Goal: Task Accomplishment & Management: Use online tool/utility

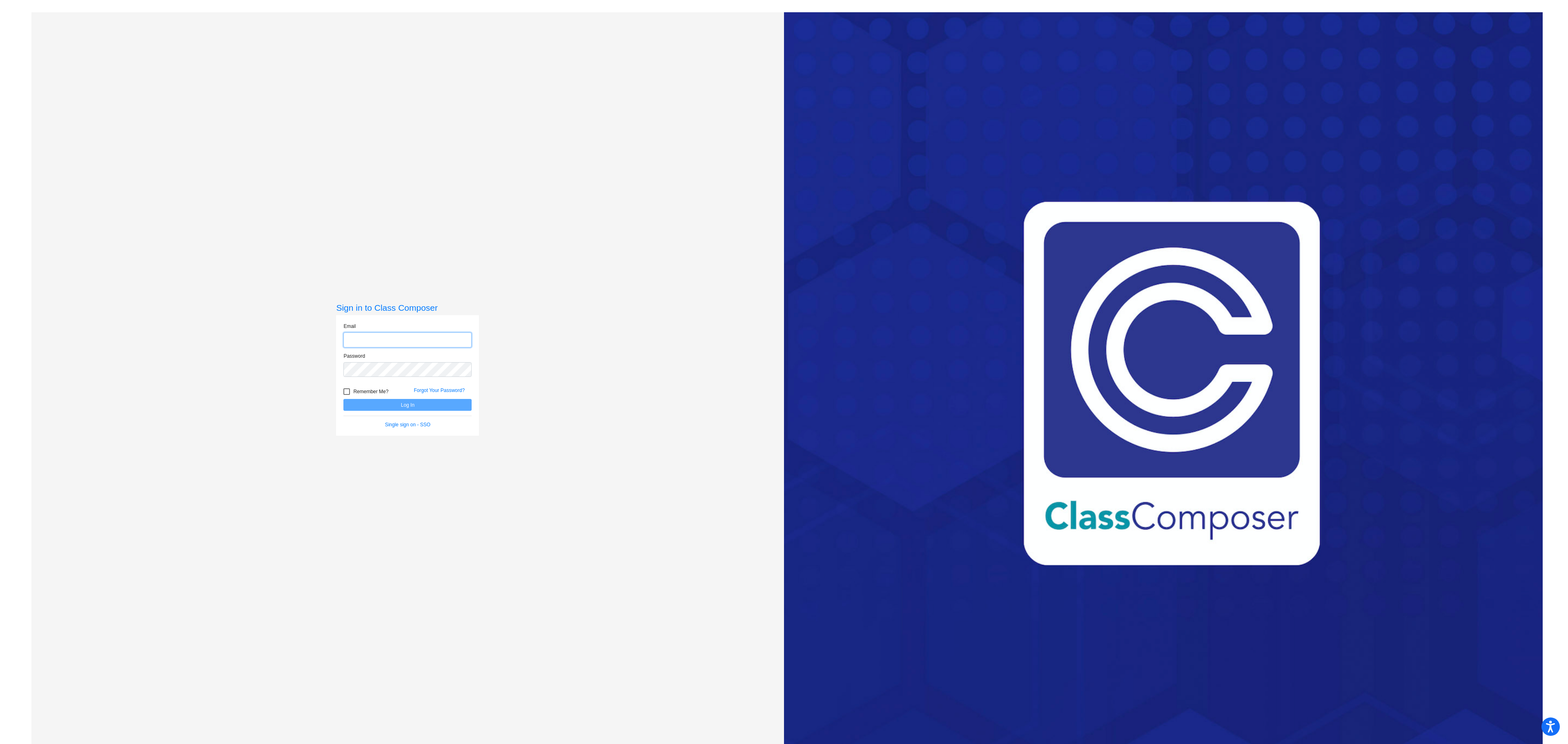
click at [379, 337] on input "email" at bounding box center [408, 340] width 128 height 16
type input "[EMAIL_ADDRESS][PERSON_NAME][PERSON_NAME][DOMAIN_NAME]"
click at [344, 399] on button "Log In" at bounding box center [408, 405] width 128 height 12
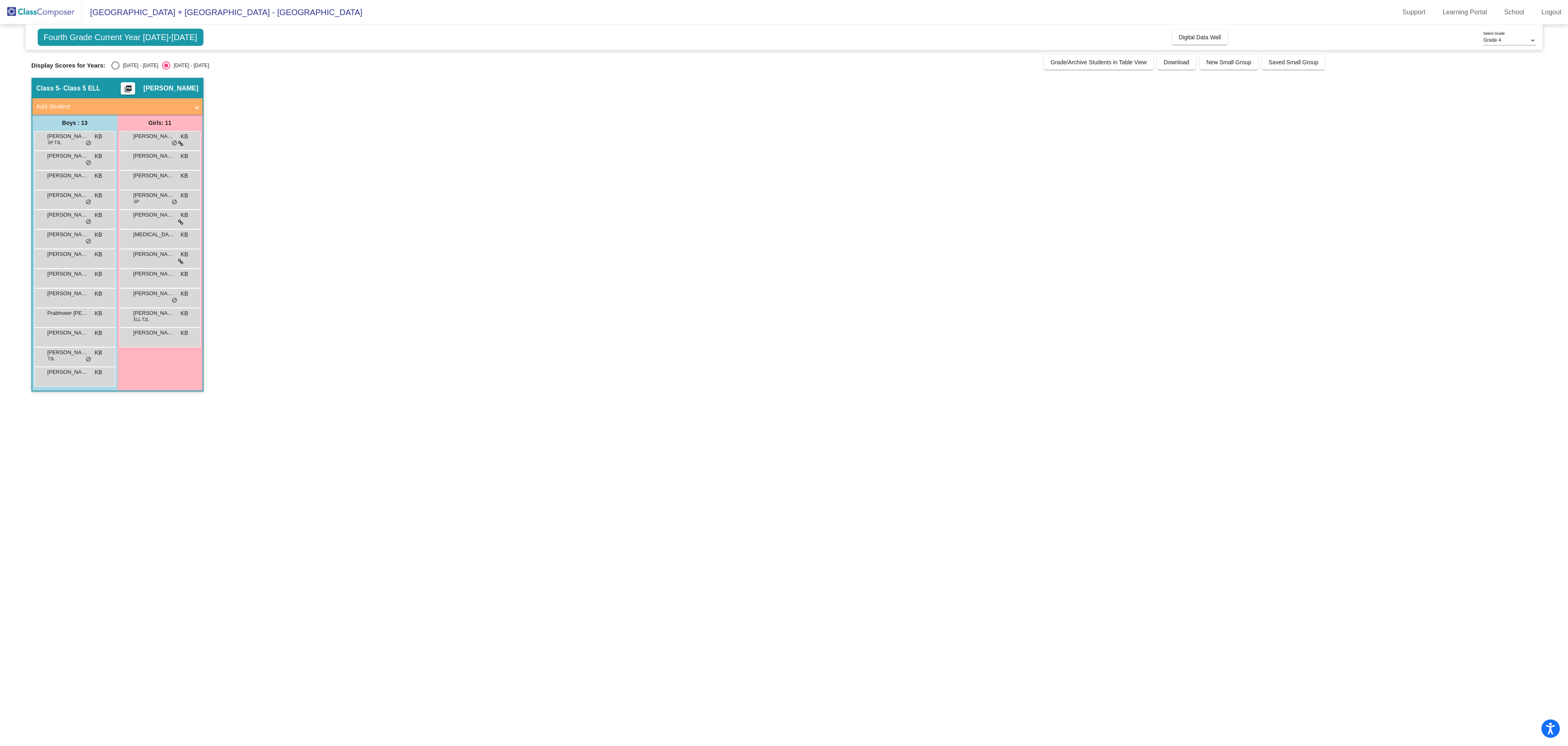
click at [113, 62] on div "Select an option" at bounding box center [115, 65] width 8 height 8
click at [115, 70] on input "[DATE] - [DATE]" at bounding box center [115, 70] width 0 height 0
radio input "true"
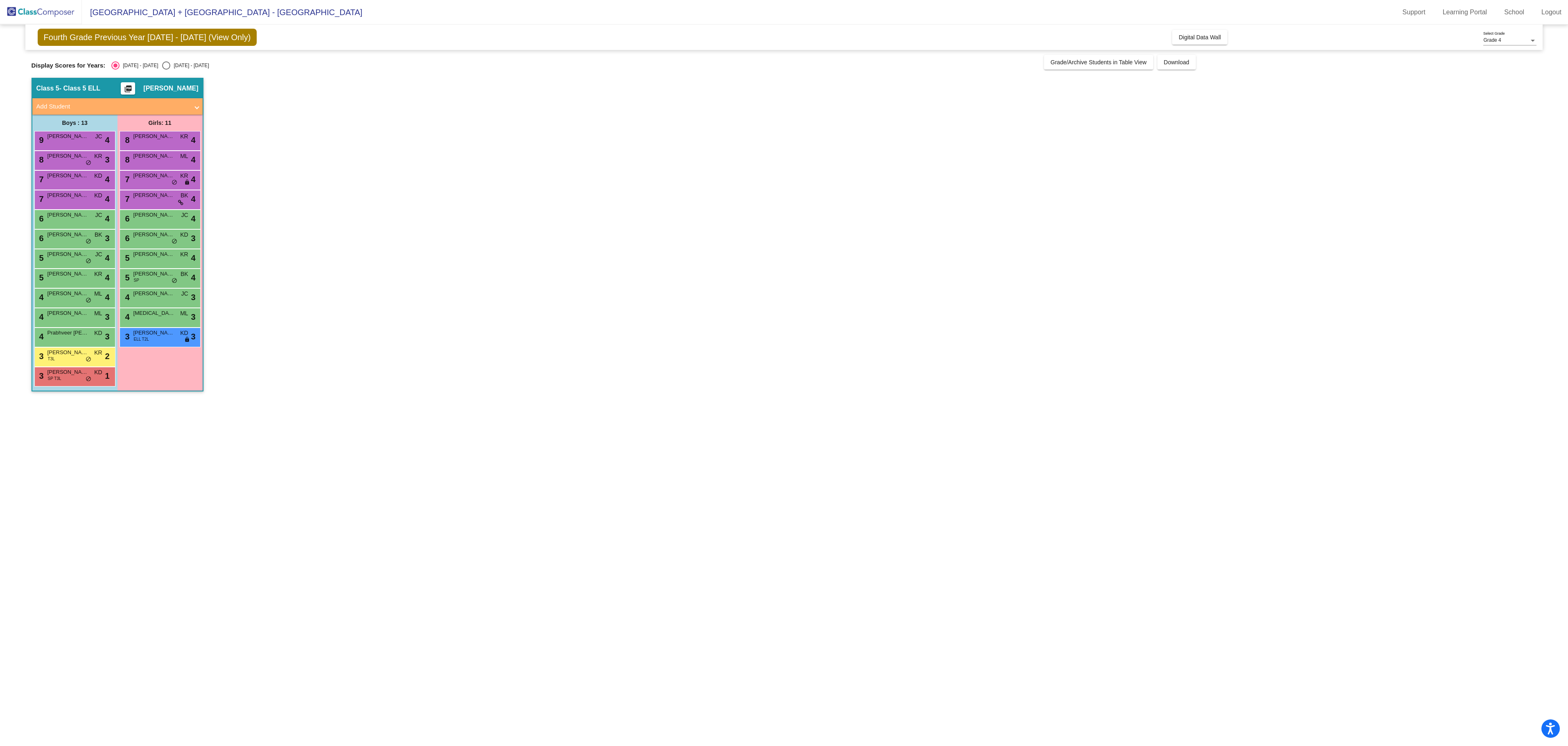
click at [45, 349] on div "3 [PERSON_NAME] T3L KR lock do_not_disturb_alt 2" at bounding box center [73, 355] width 79 height 16
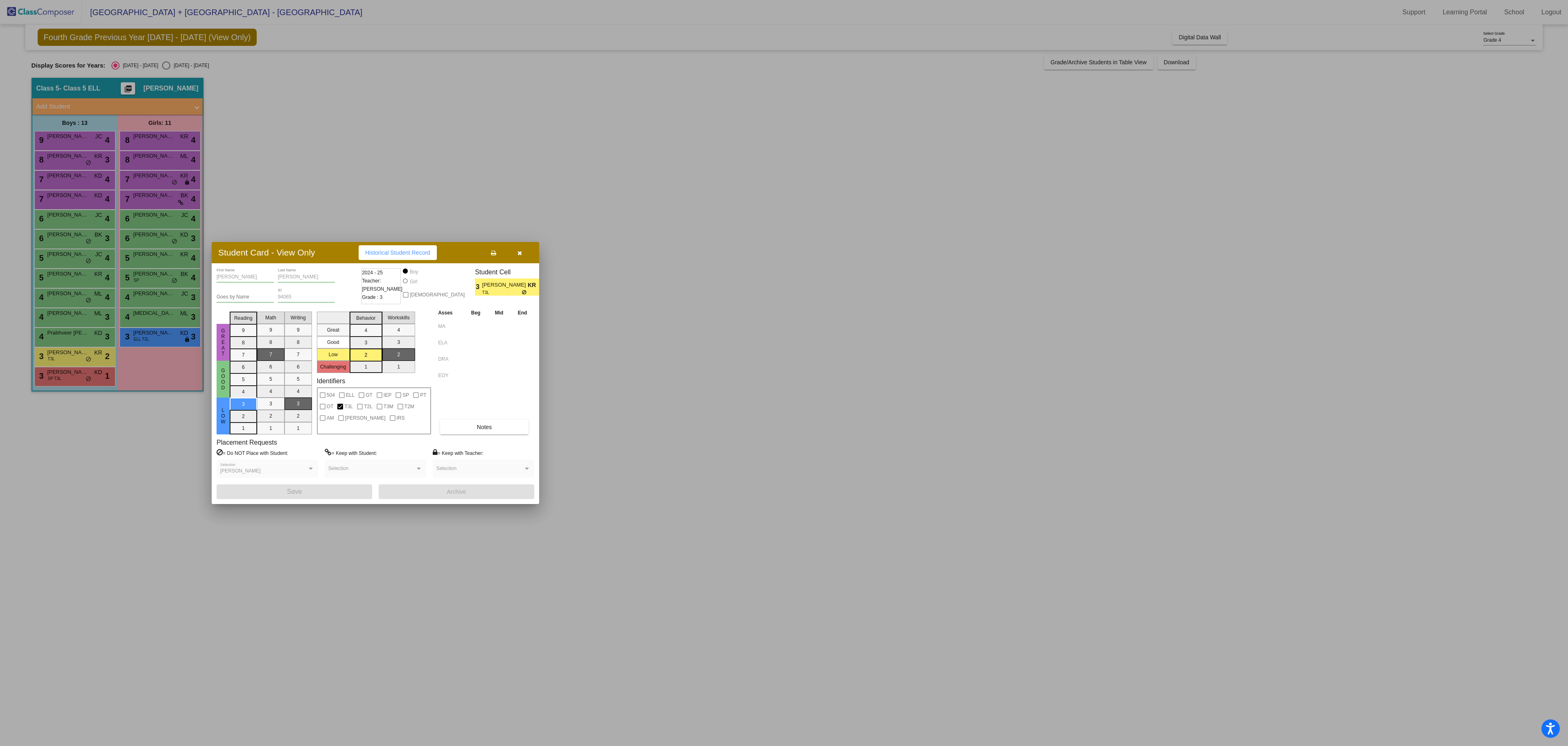
click at [92, 451] on div at bounding box center [784, 373] width 1568 height 746
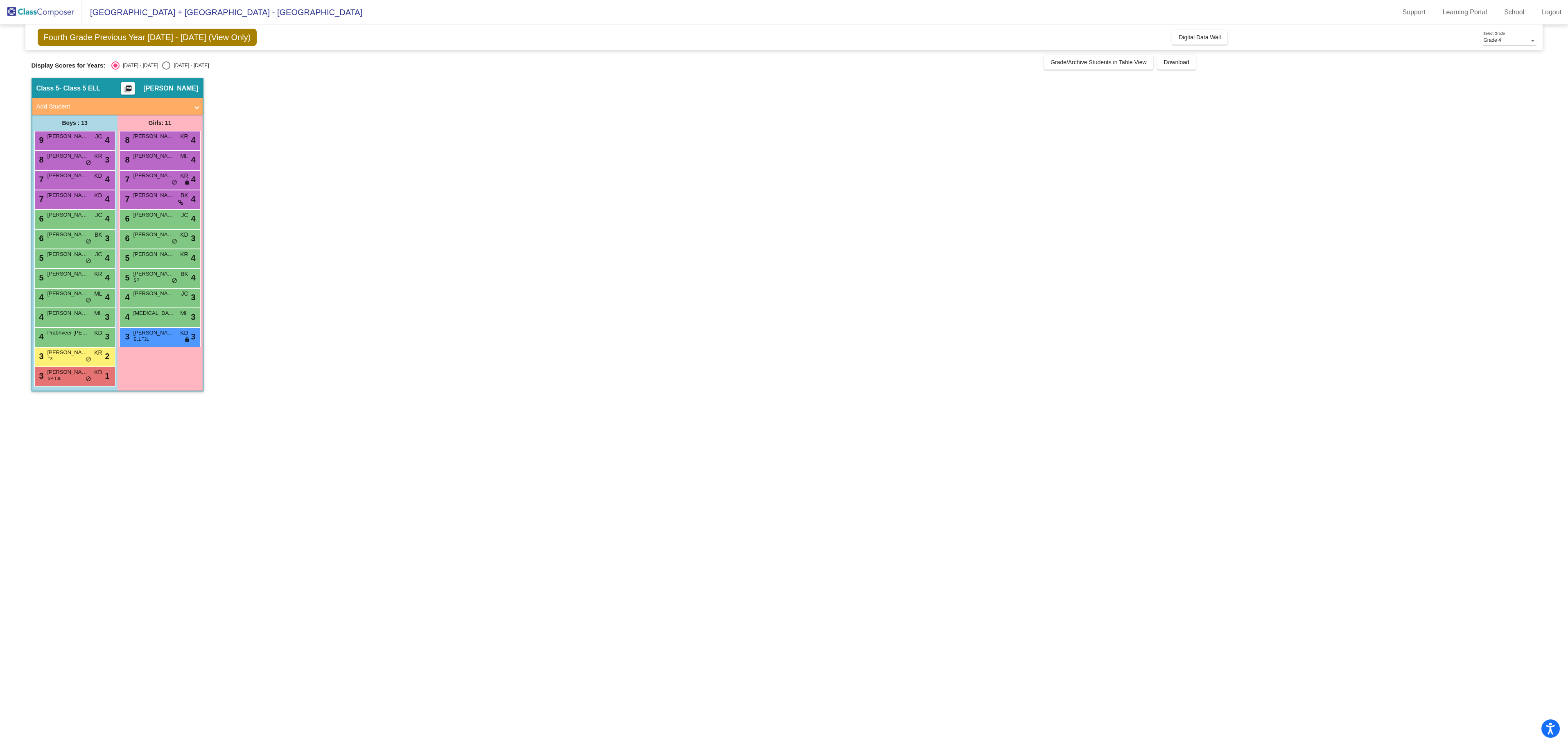
click at [168, 336] on span "[PERSON_NAME]" at bounding box center [154, 332] width 41 height 8
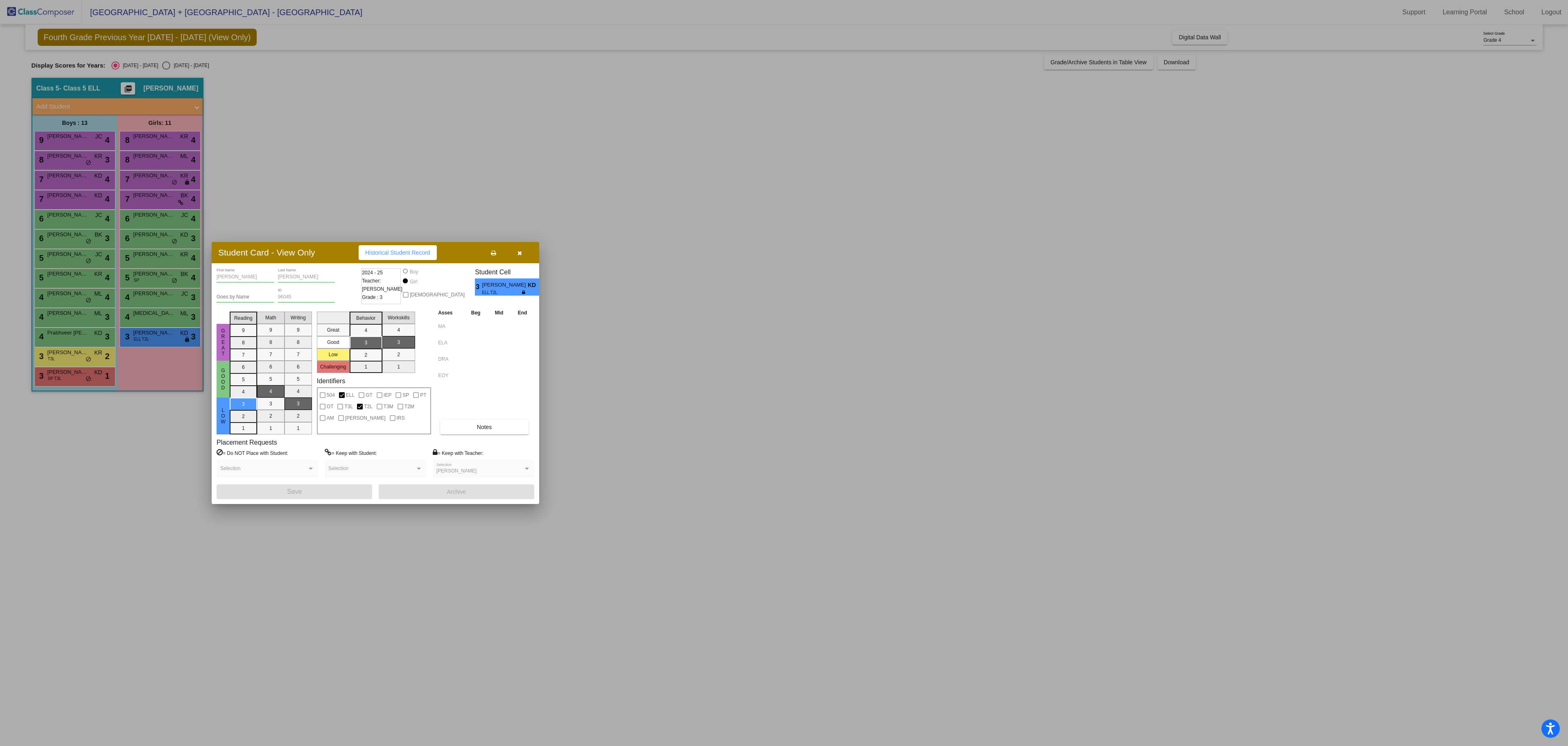
click at [111, 437] on div at bounding box center [784, 373] width 1568 height 746
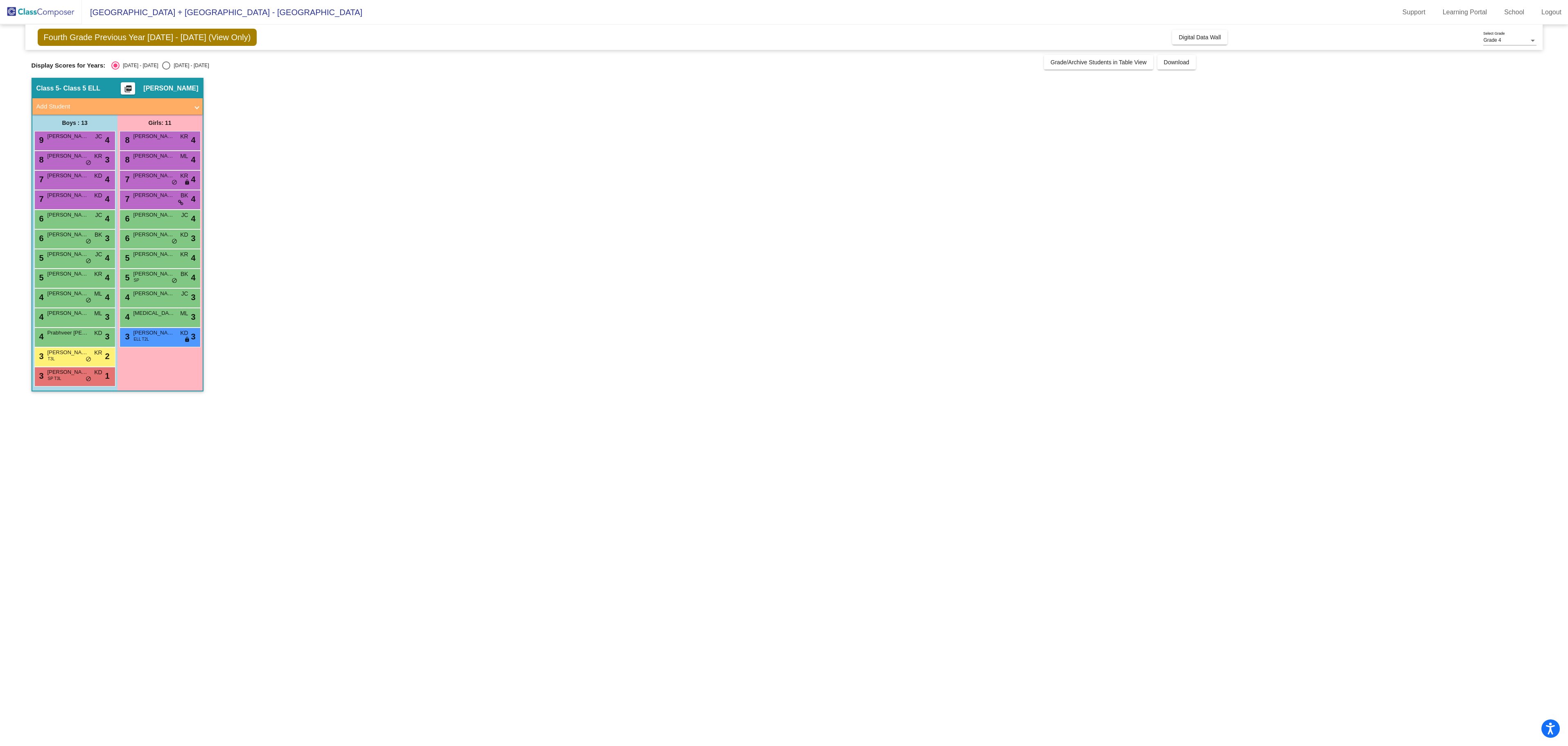
click at [66, 341] on div "4 Prabhveer [PERSON_NAME] lock do_not_disturb_alt 3" at bounding box center [73, 336] width 79 height 16
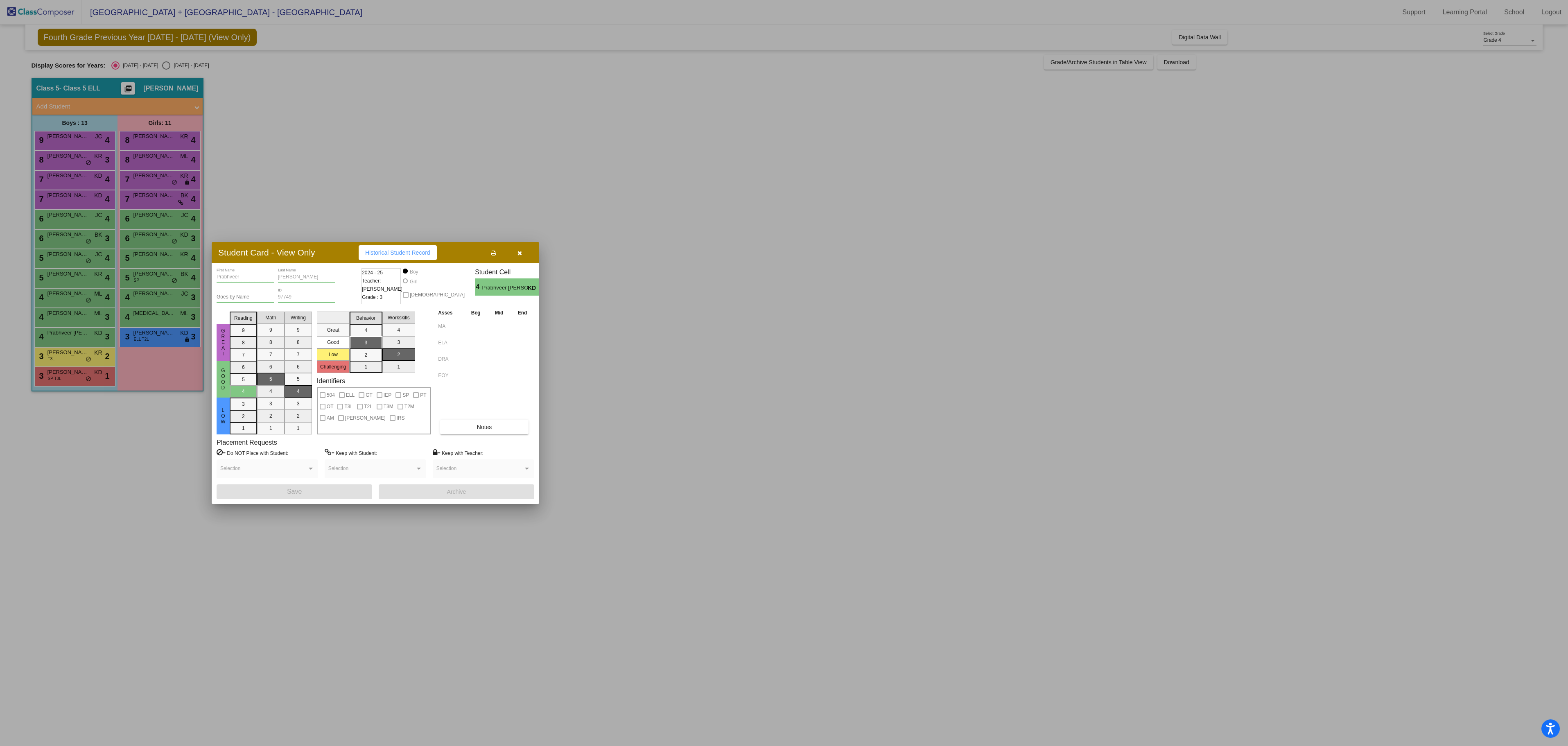
click at [292, 550] on div at bounding box center [784, 373] width 1568 height 746
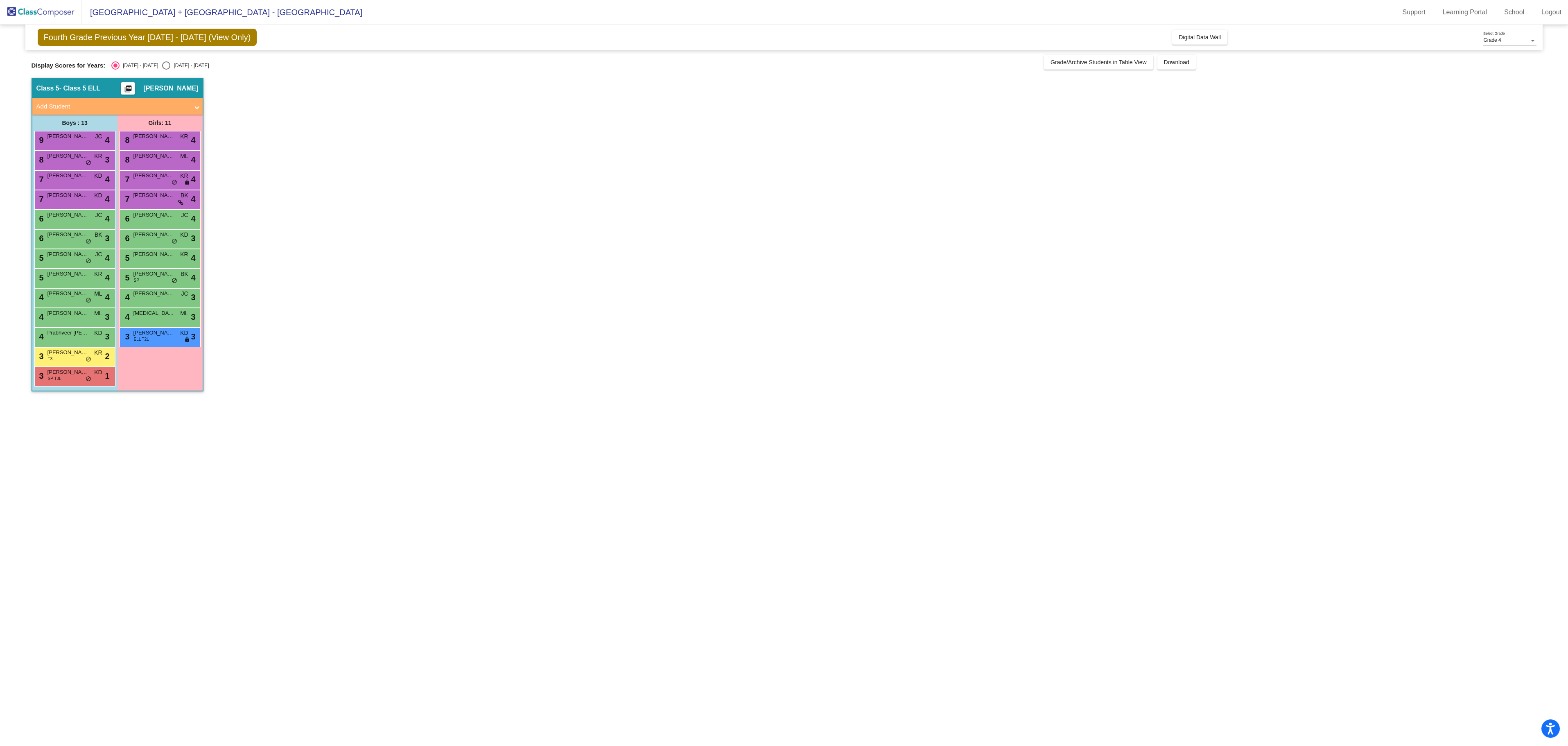
click at [61, 319] on div "4 [PERSON_NAME] ML lock do_not_disturb_alt 3" at bounding box center [73, 316] width 79 height 16
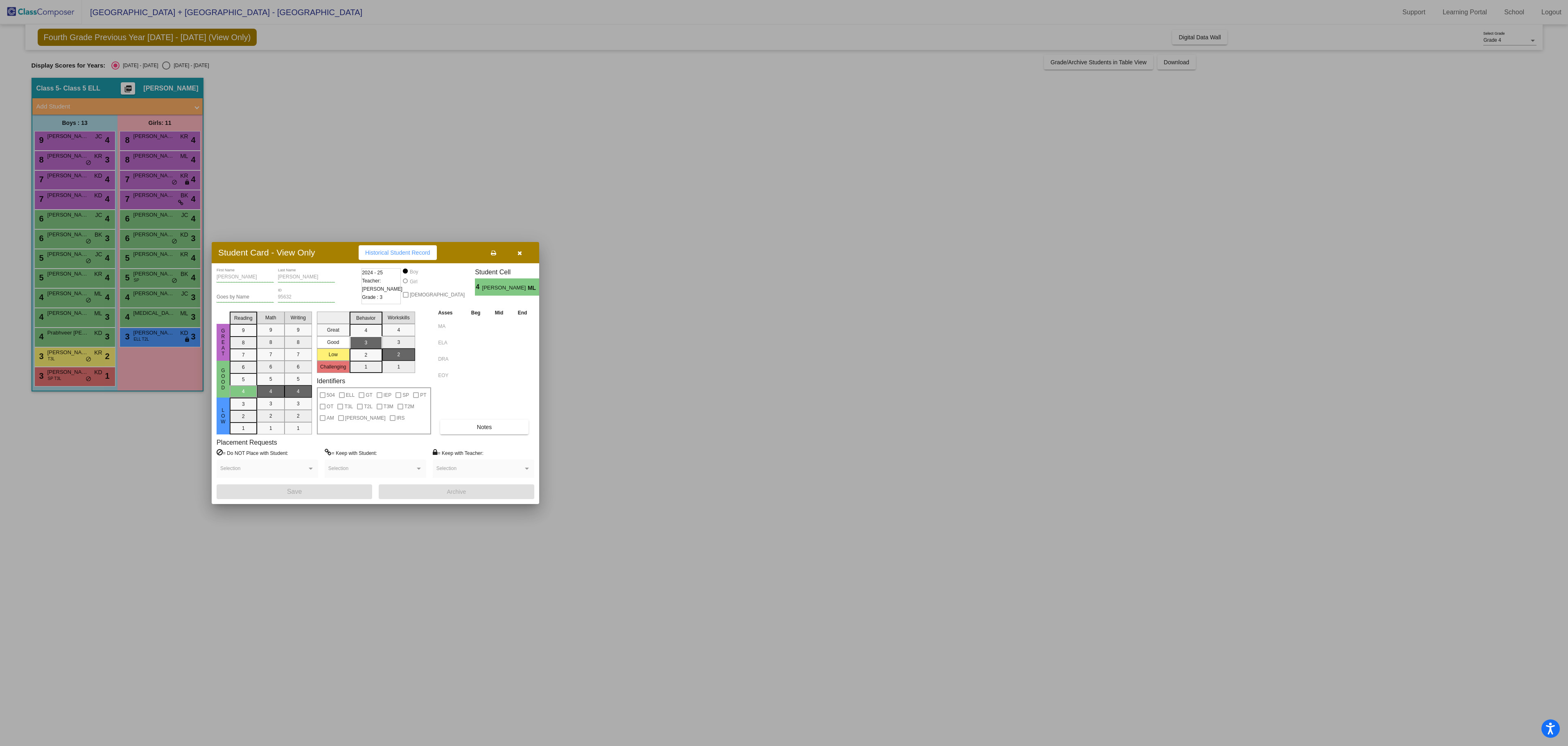
click at [181, 479] on div at bounding box center [784, 373] width 1568 height 746
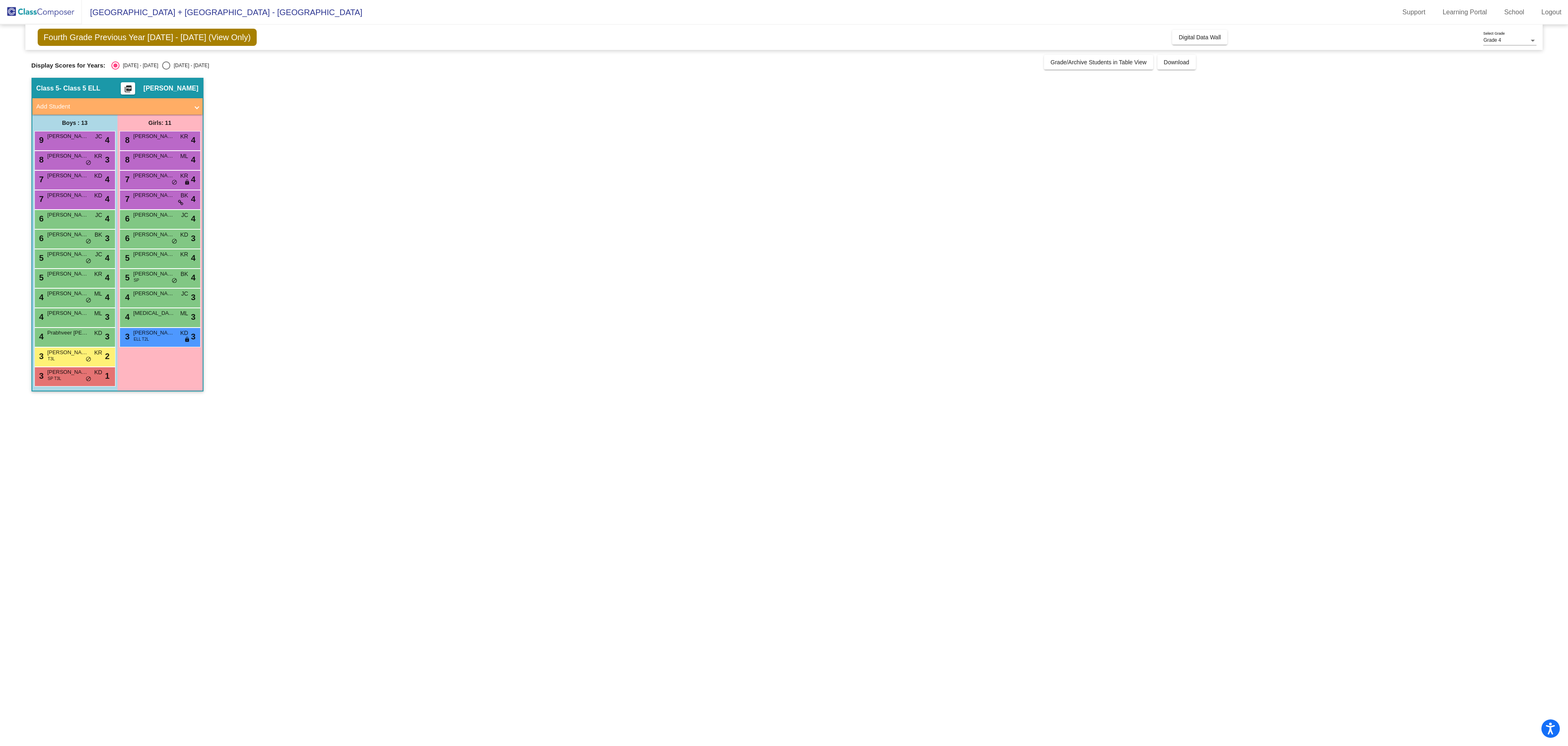
click at [65, 351] on span "[PERSON_NAME]" at bounding box center [67, 351] width 41 height 8
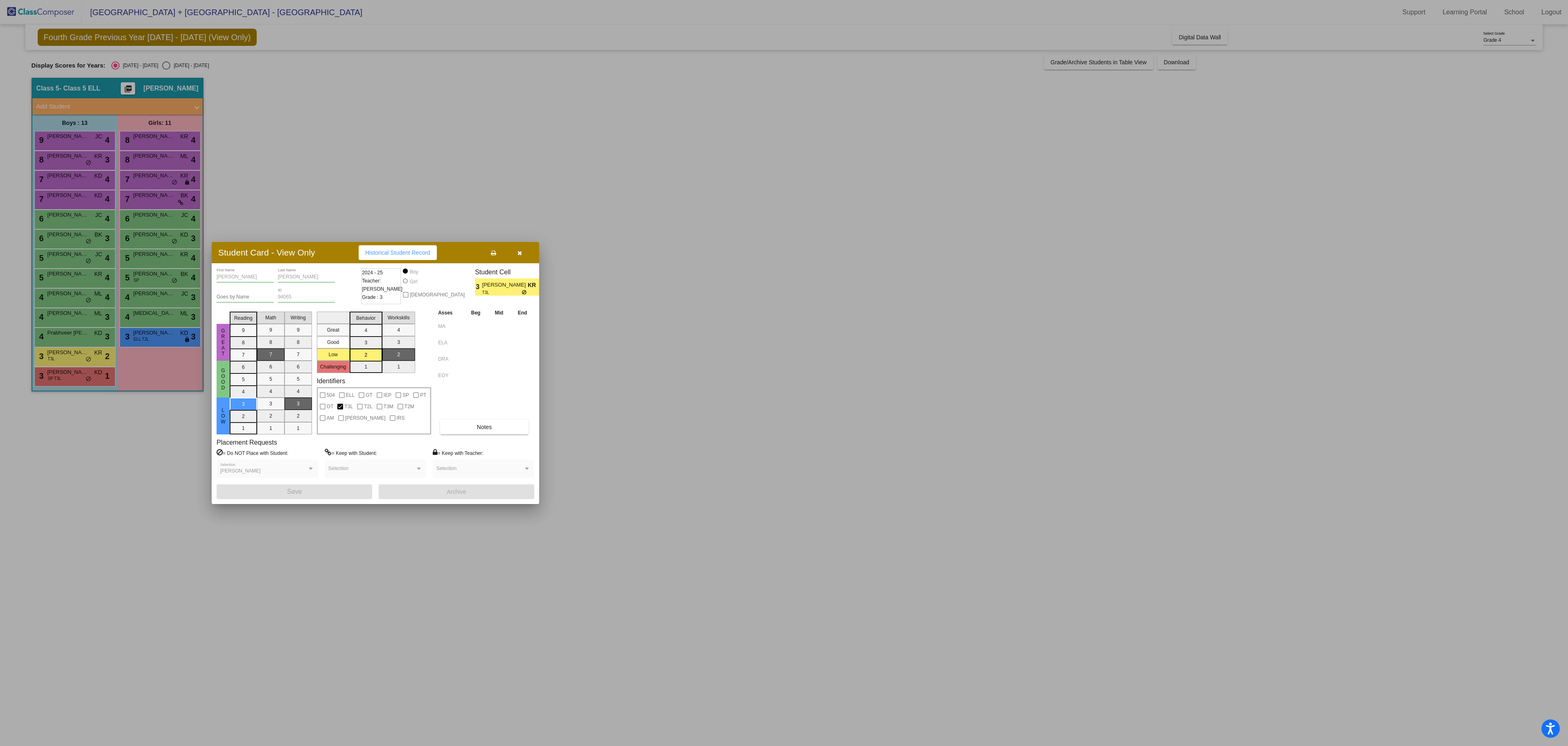
click at [126, 456] on div at bounding box center [784, 373] width 1568 height 746
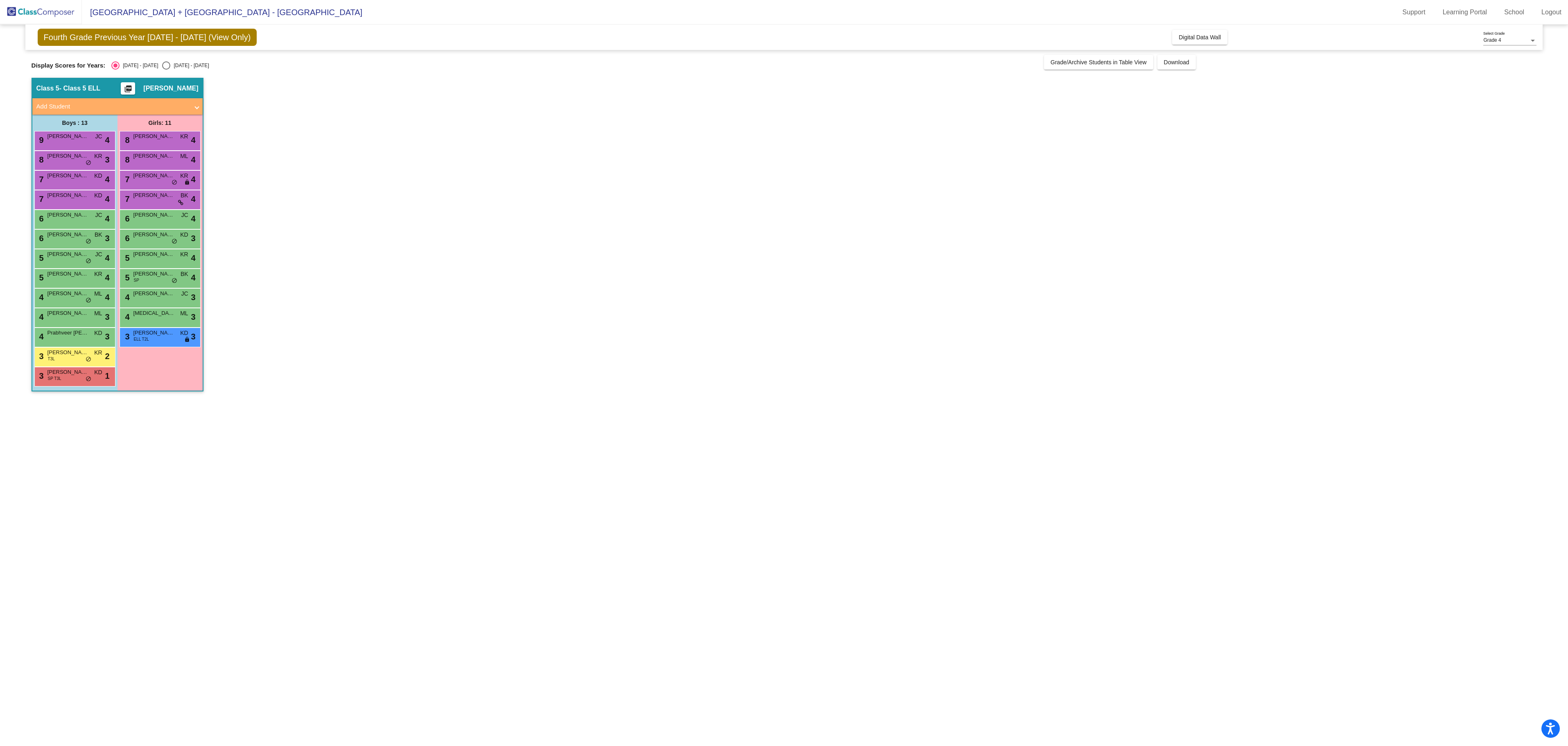
click at [68, 380] on div "3 [PERSON_NAME] SP T3L KD lock do_not_disturb_alt 1" at bounding box center [73, 375] width 79 height 16
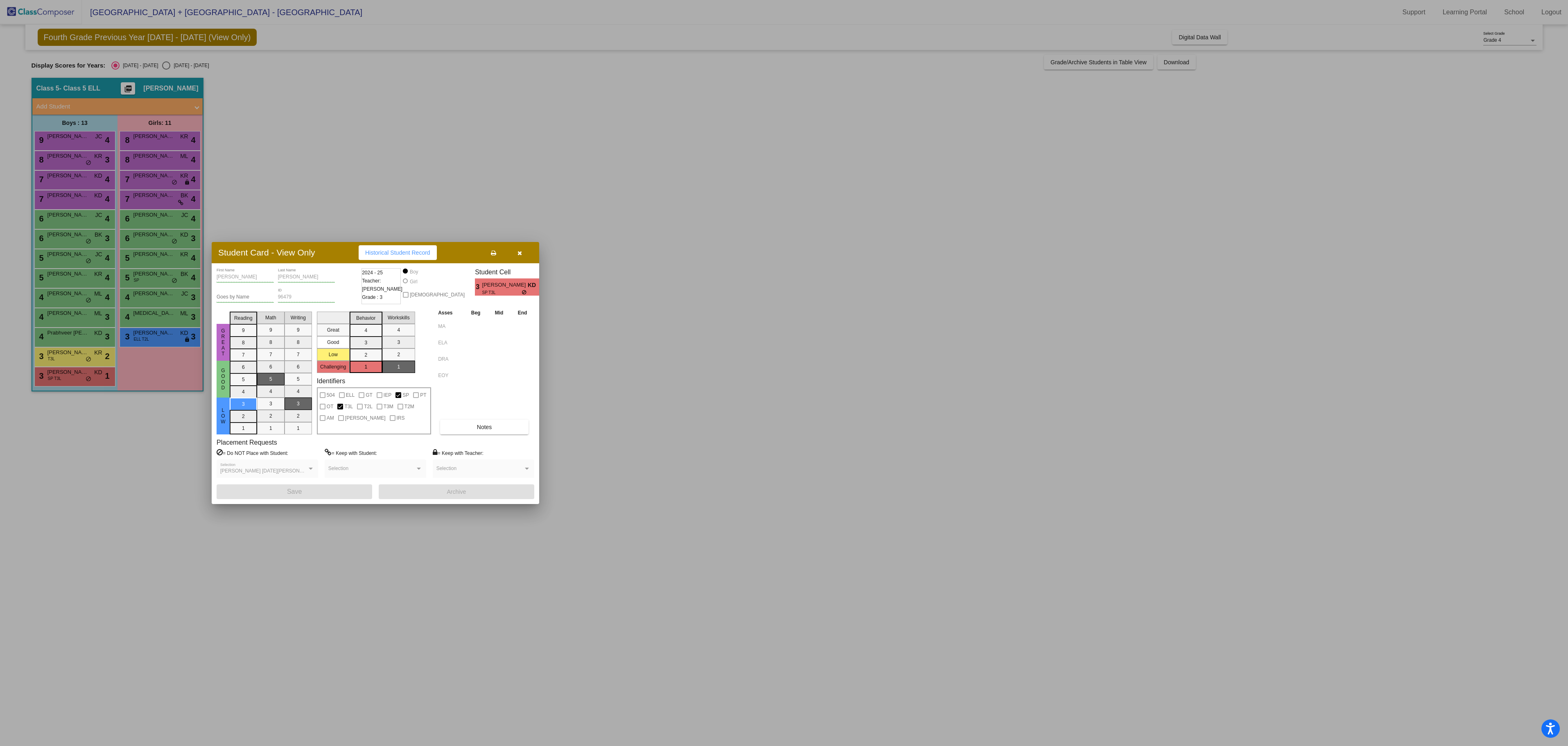
click at [149, 485] on div at bounding box center [784, 373] width 1568 height 746
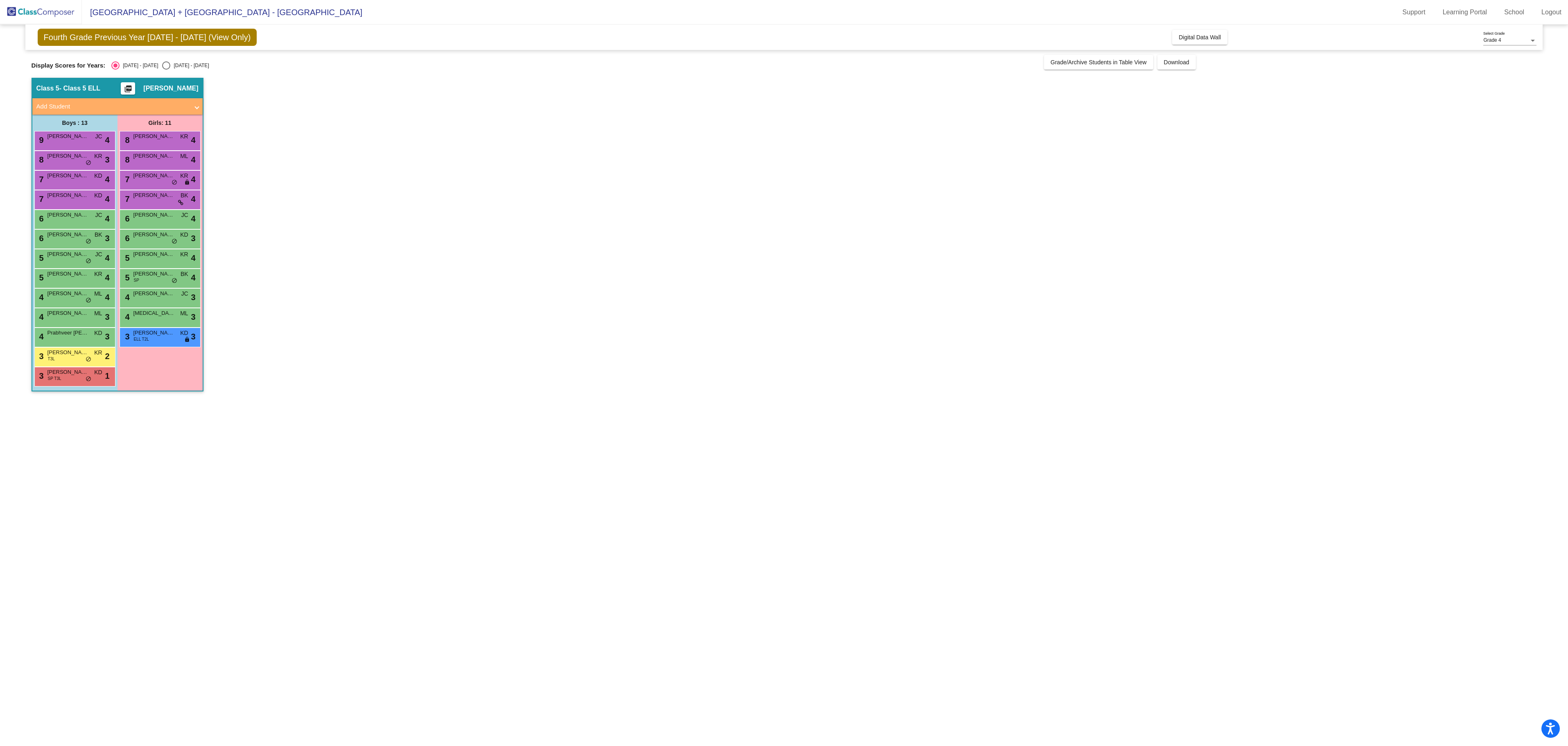
click at [147, 280] on div "5 [PERSON_NAME] SP BK lock do_not_disturb_alt 4" at bounding box center [160, 276] width 79 height 16
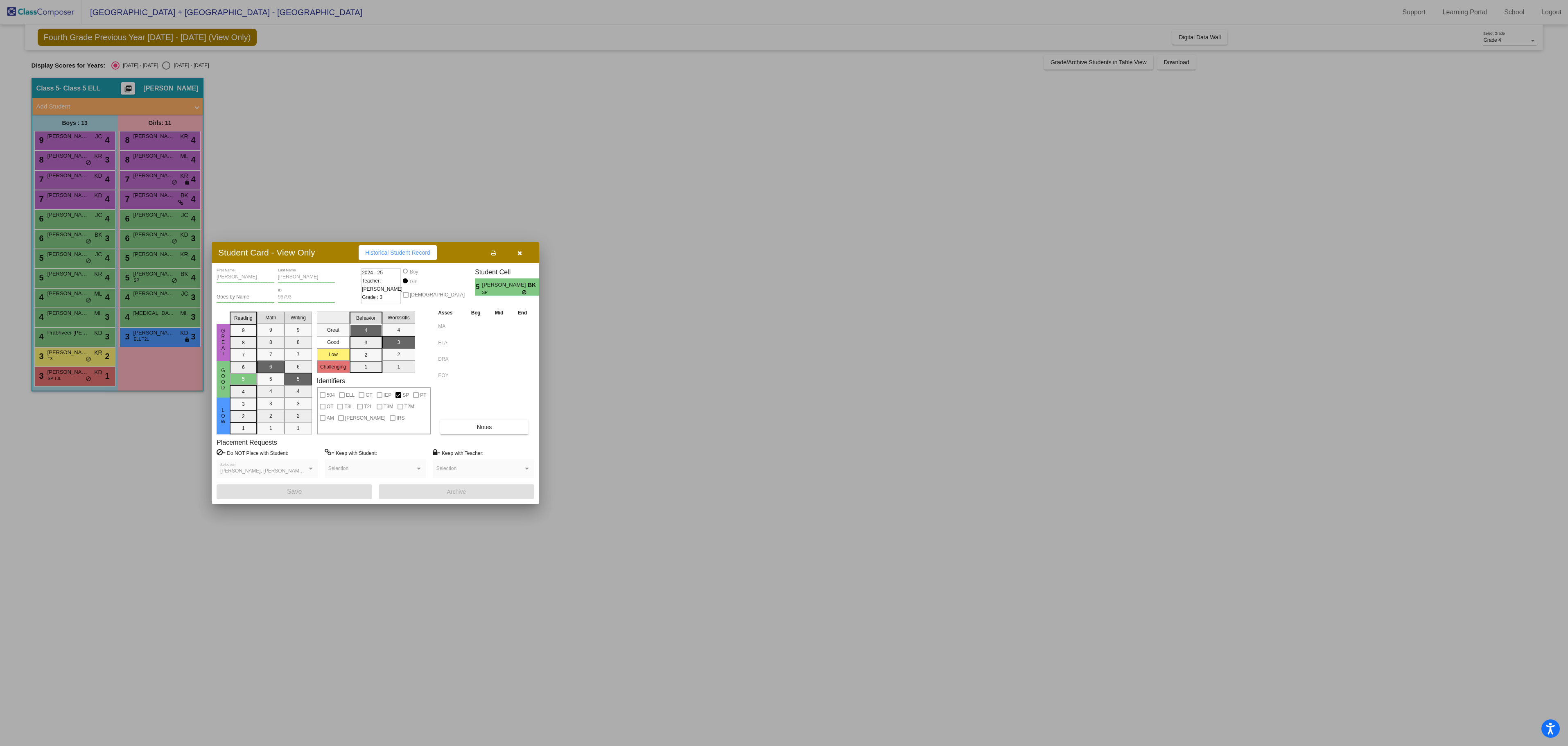
click at [158, 453] on div at bounding box center [784, 373] width 1568 height 746
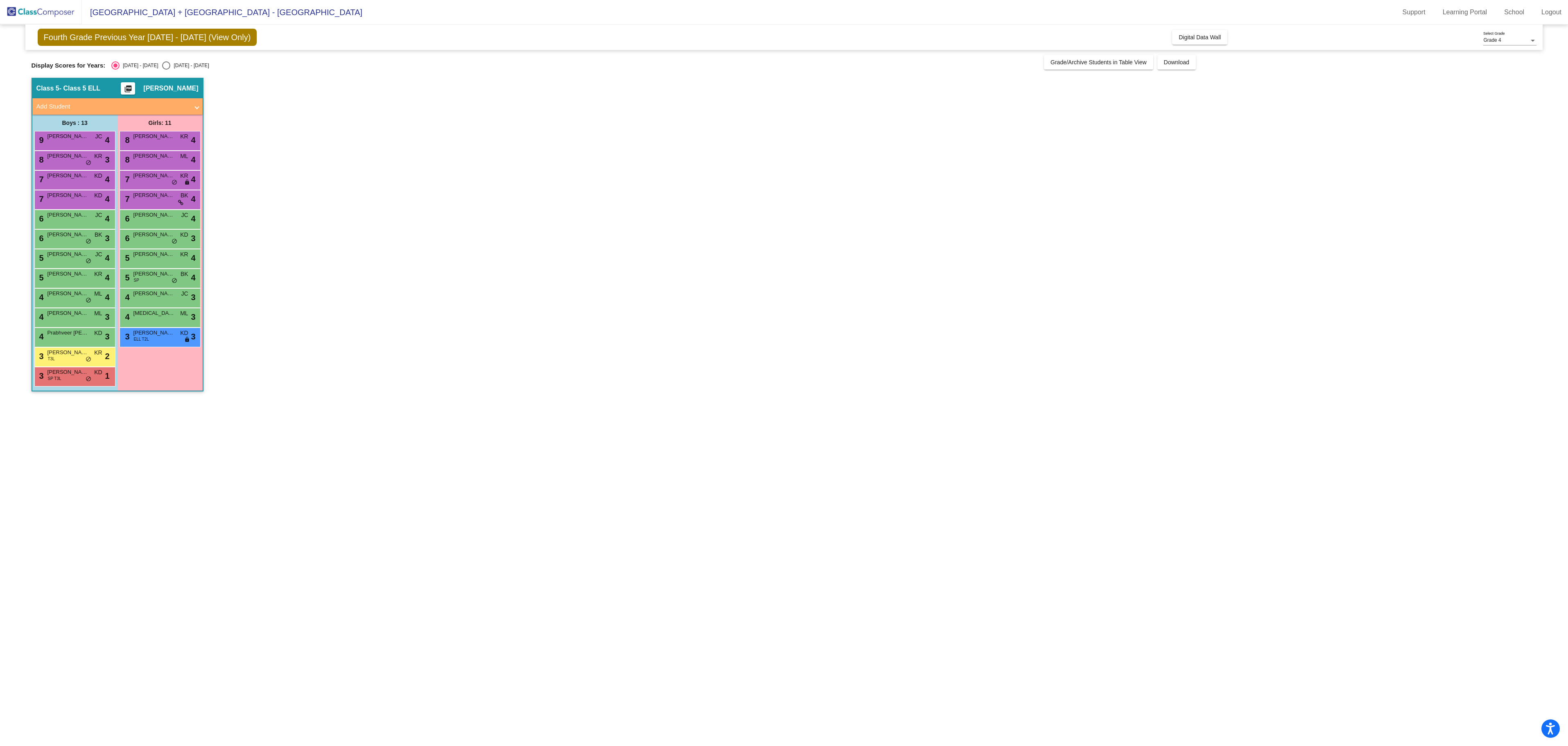
click at [155, 258] on span "[PERSON_NAME]" at bounding box center [154, 254] width 41 height 8
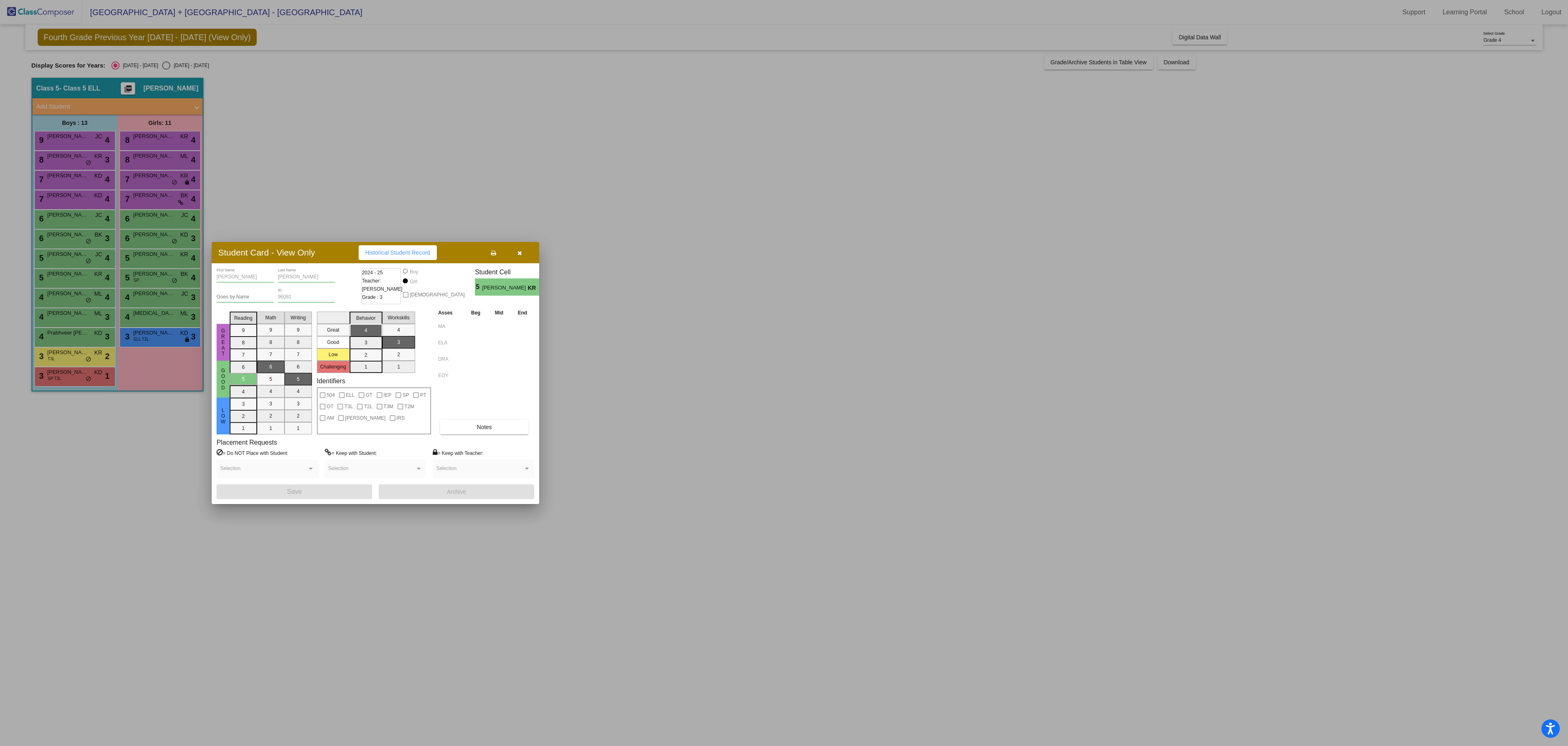
click at [145, 469] on div at bounding box center [784, 373] width 1568 height 746
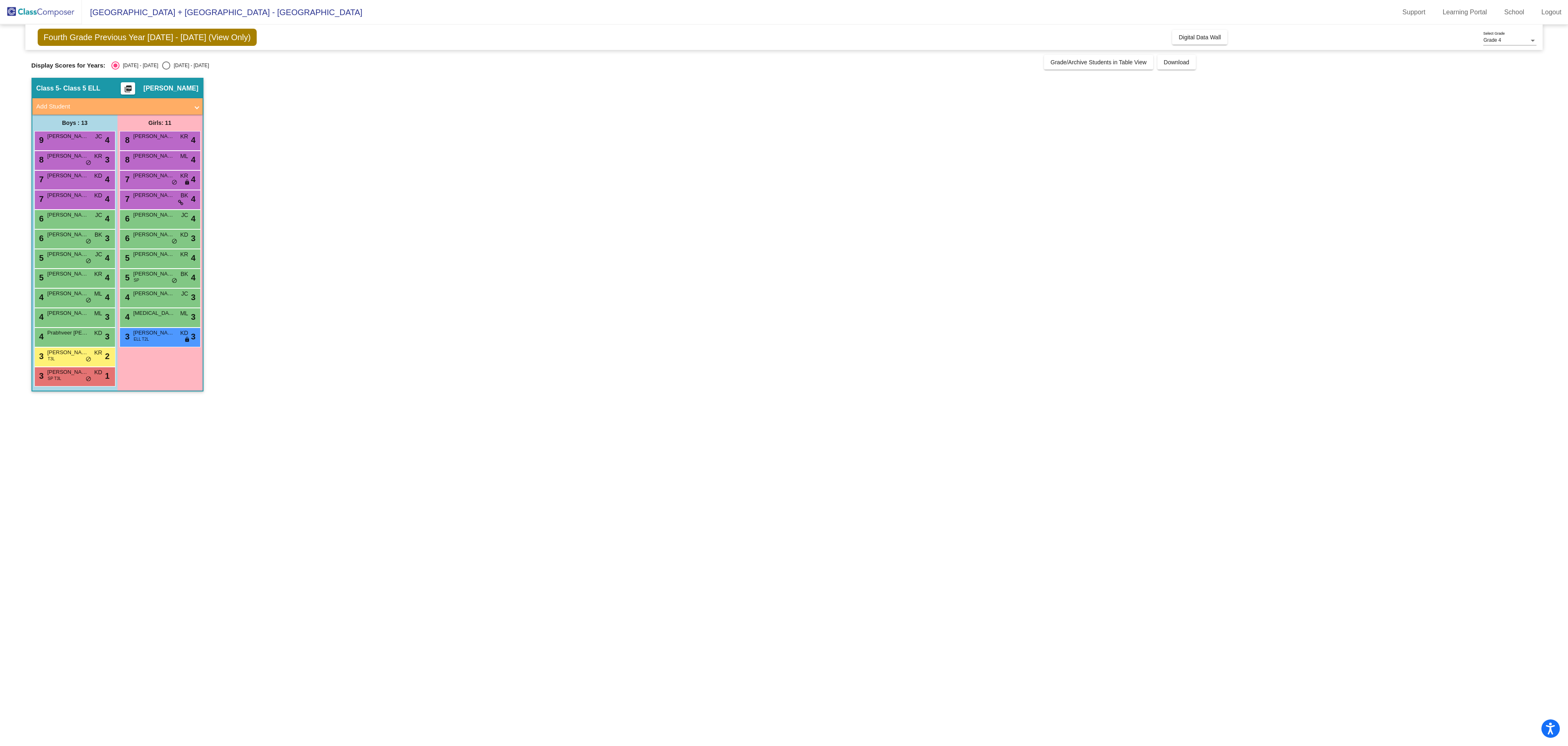
click at [144, 231] on div "6 [PERSON_NAME] lock do_not_disturb_alt 3" at bounding box center [160, 237] width 79 height 16
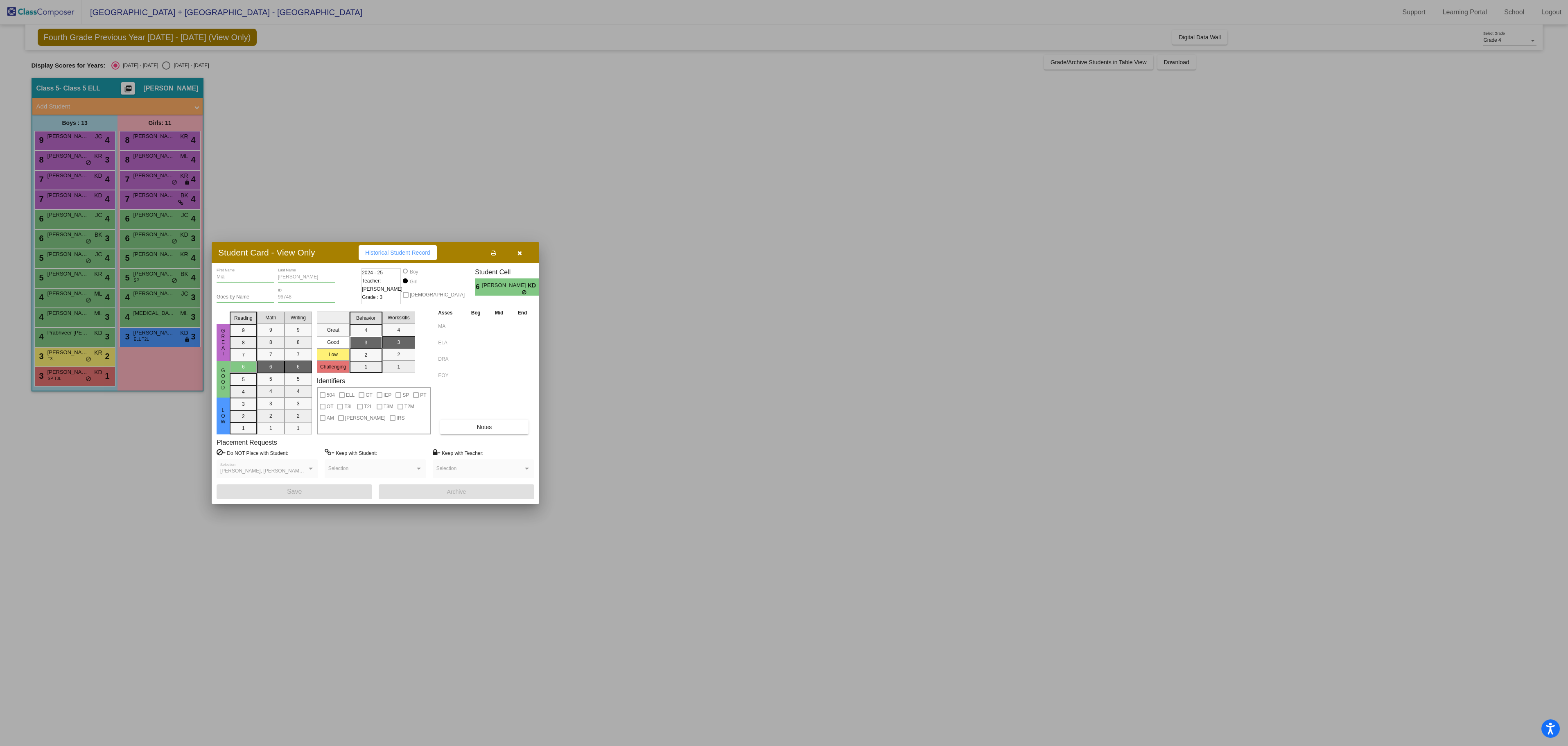
click at [163, 435] on div at bounding box center [784, 373] width 1568 height 746
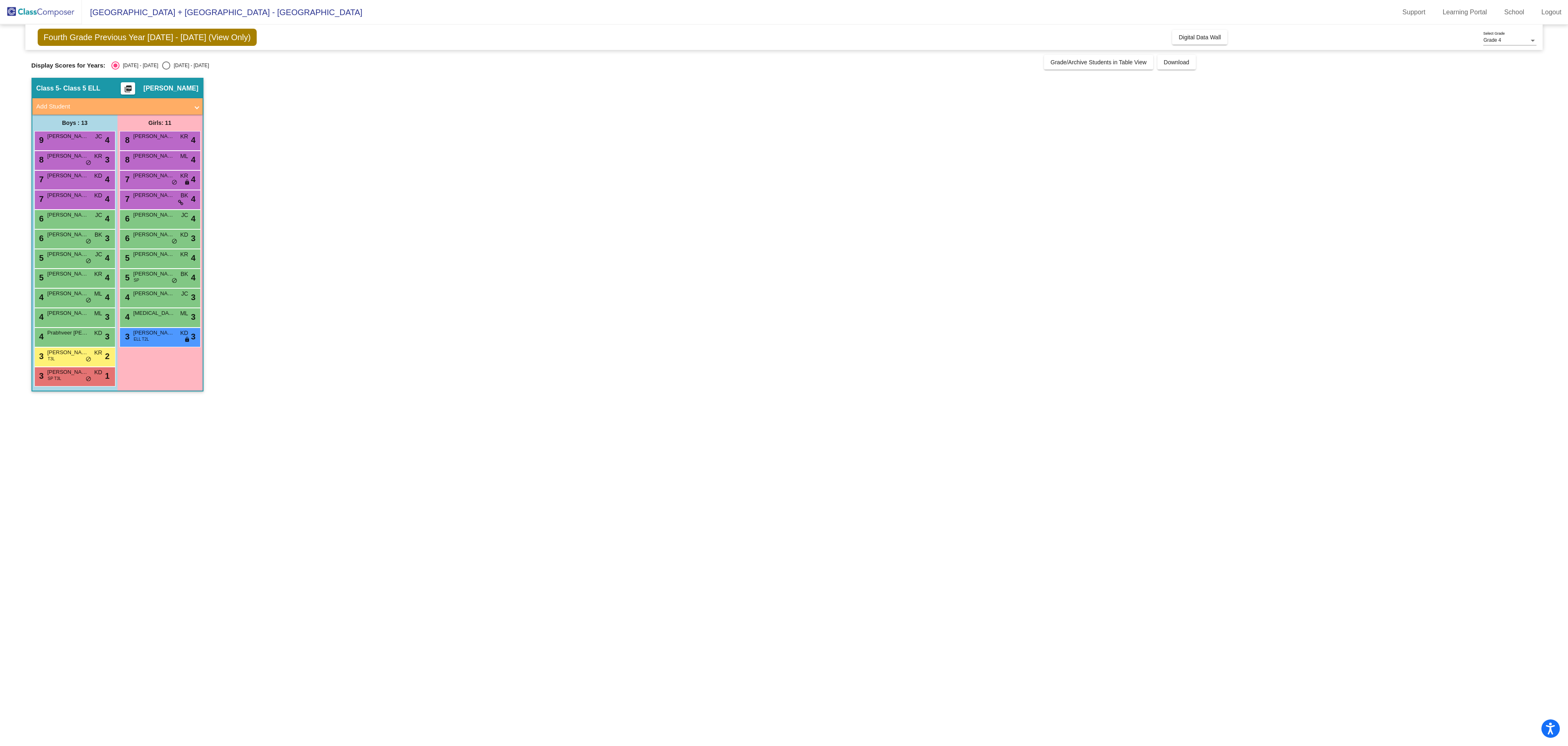
click at [165, 214] on span "[PERSON_NAME]" at bounding box center [154, 214] width 41 height 8
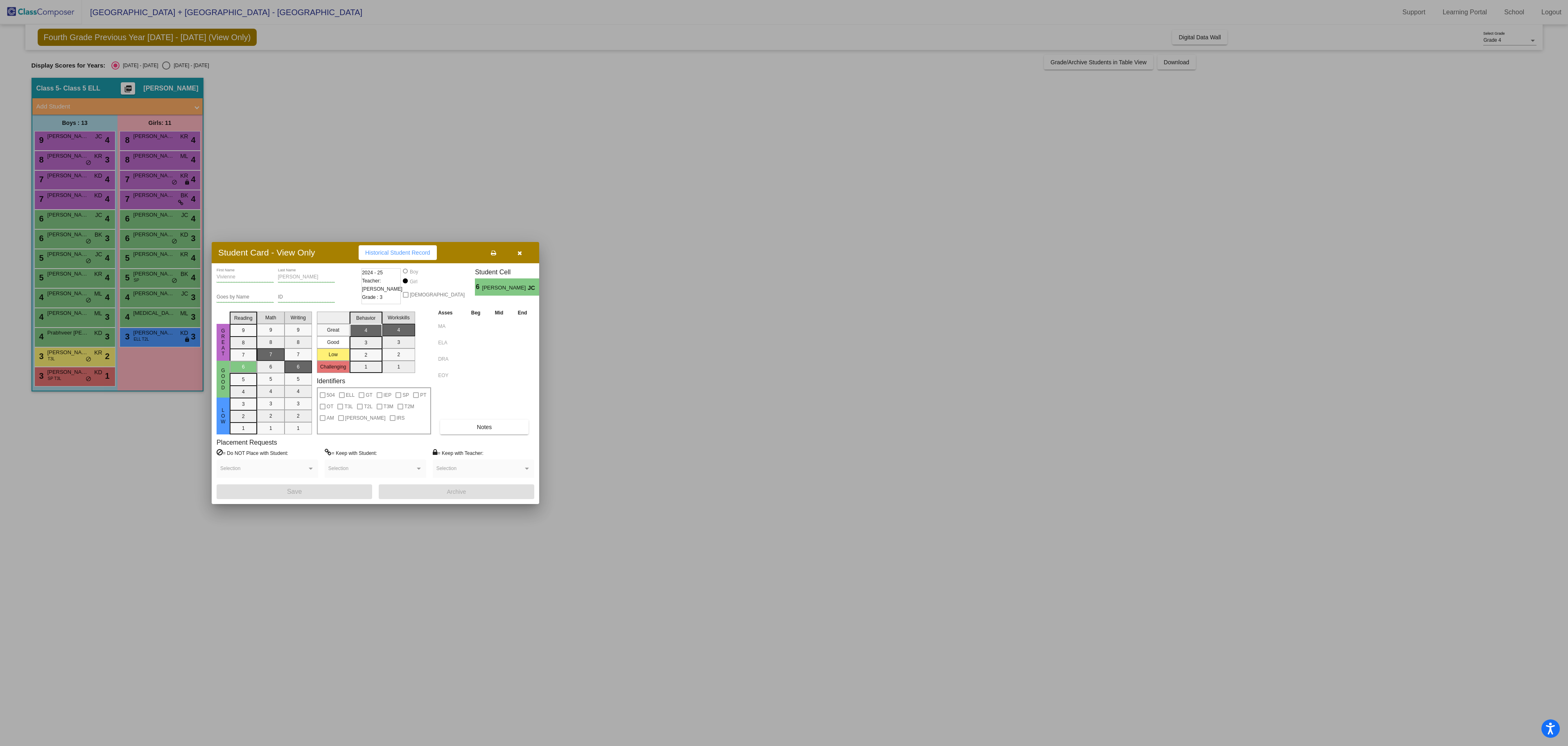
click at [163, 435] on div at bounding box center [784, 373] width 1568 height 746
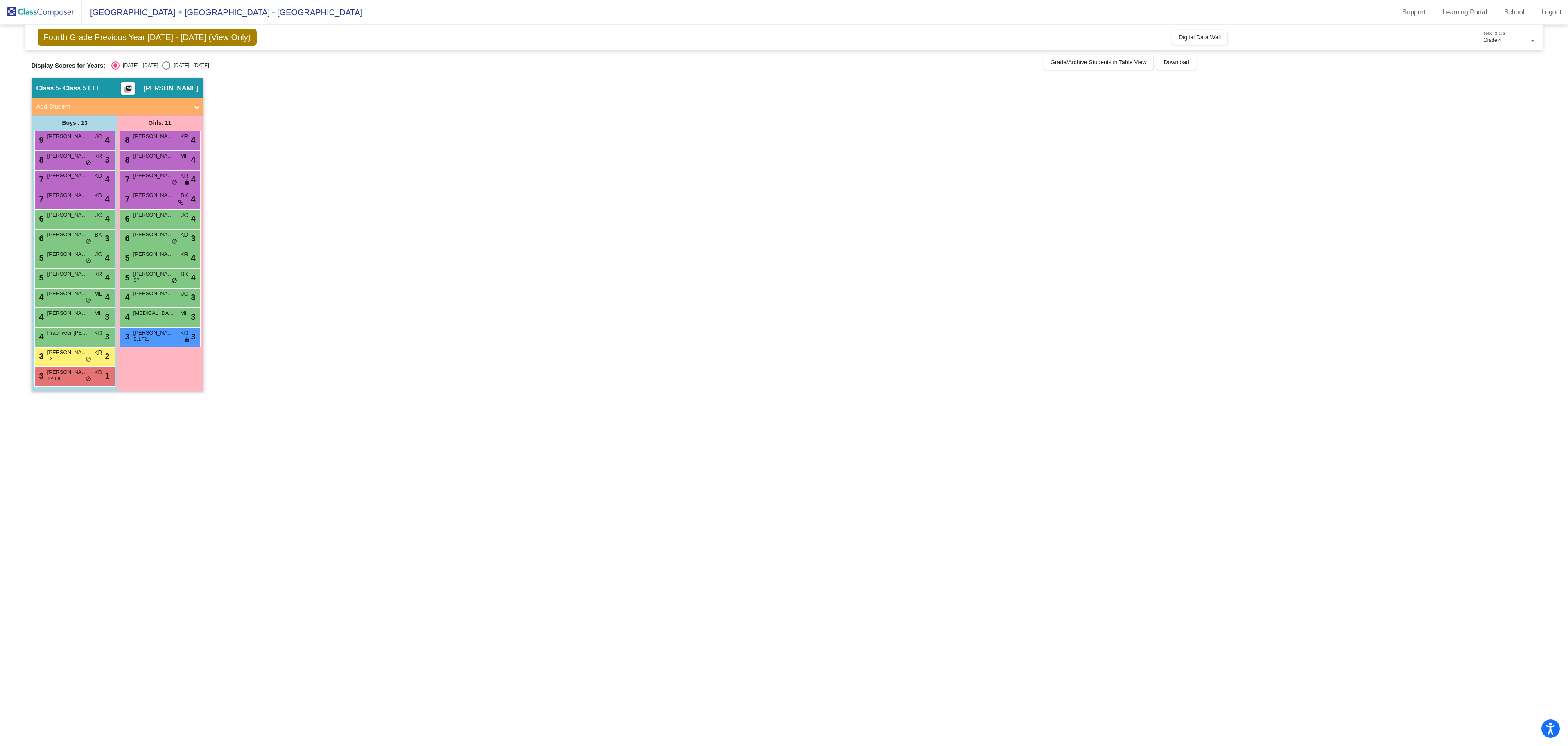
click at [149, 199] on span "[PERSON_NAME]" at bounding box center [154, 194] width 41 height 8
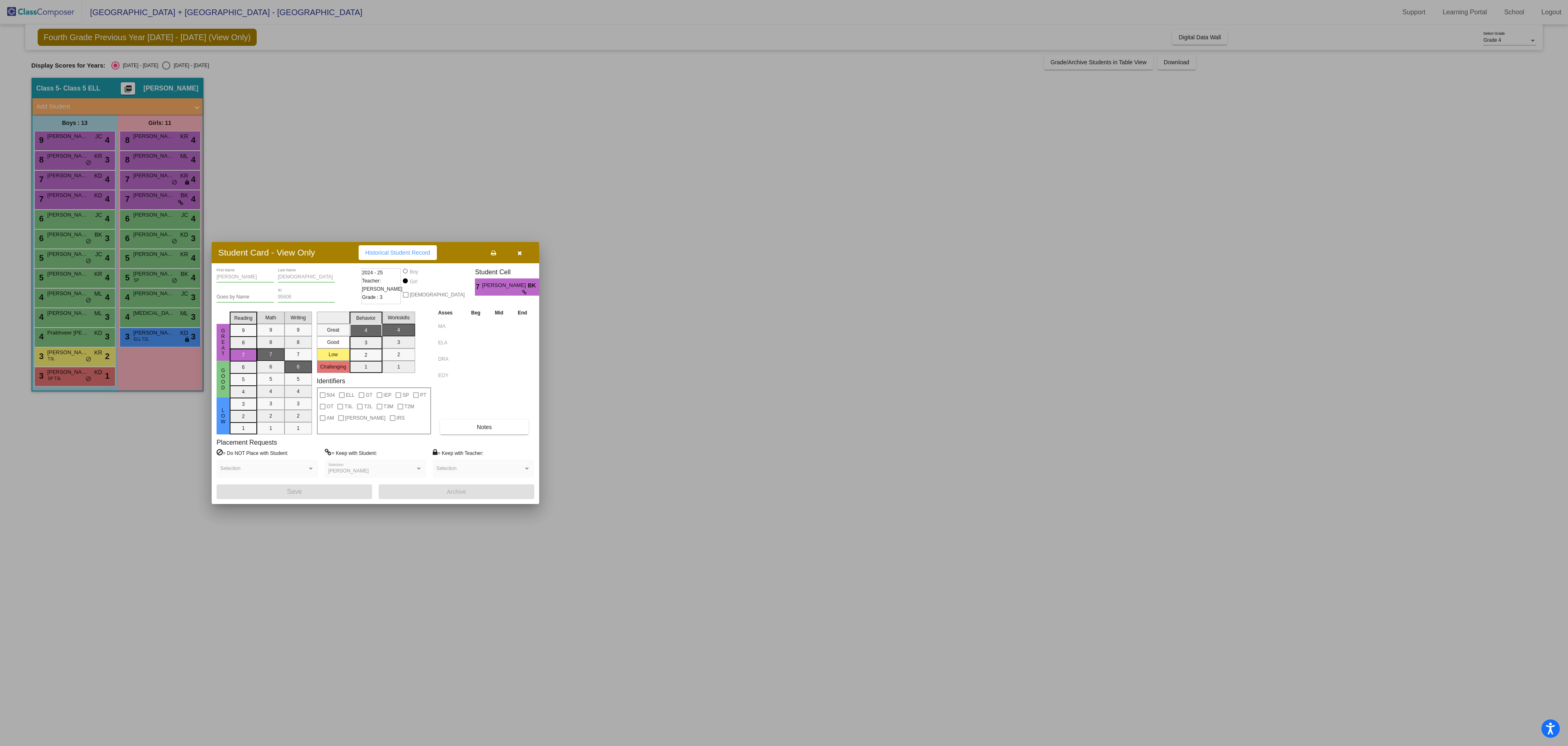
click at [165, 452] on div at bounding box center [784, 373] width 1568 height 746
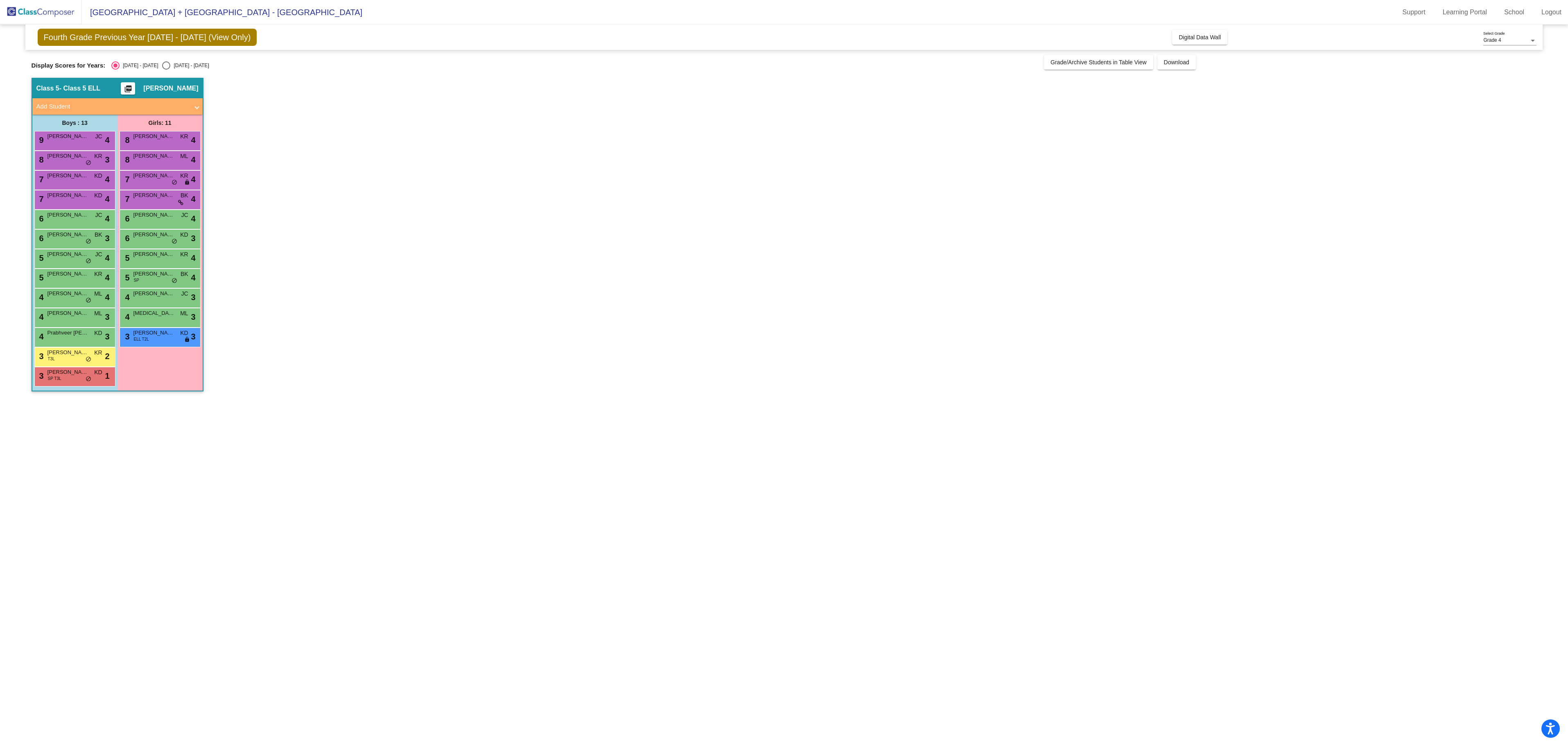
click at [146, 184] on div "7 [PERSON_NAME] [PERSON_NAME] lock do_not_disturb_alt 4" at bounding box center [160, 179] width 79 height 16
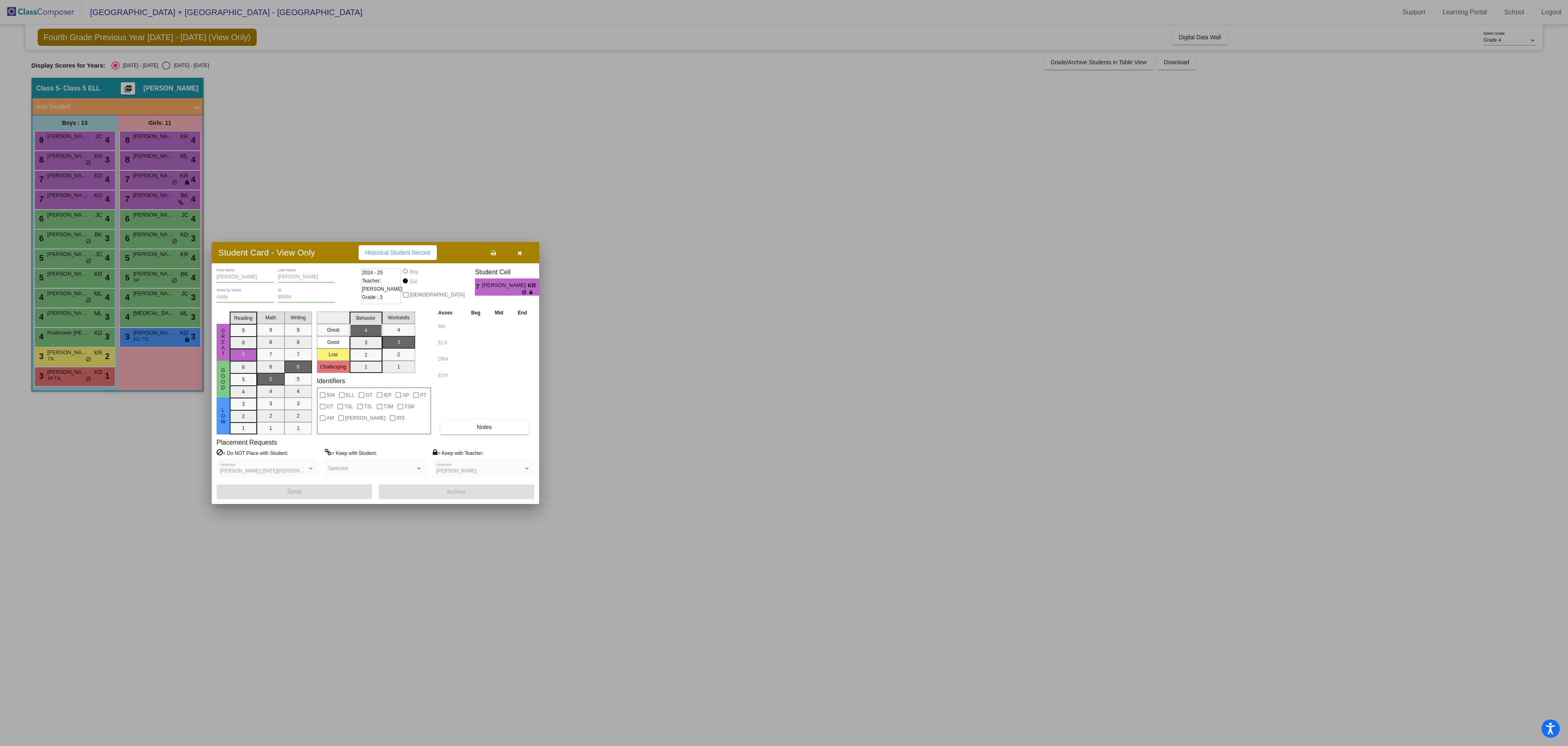
drag, startPoint x: 181, startPoint y: 473, endPoint x: 180, endPoint y: 465, distance: 8.1
click at [182, 474] on div at bounding box center [784, 373] width 1568 height 746
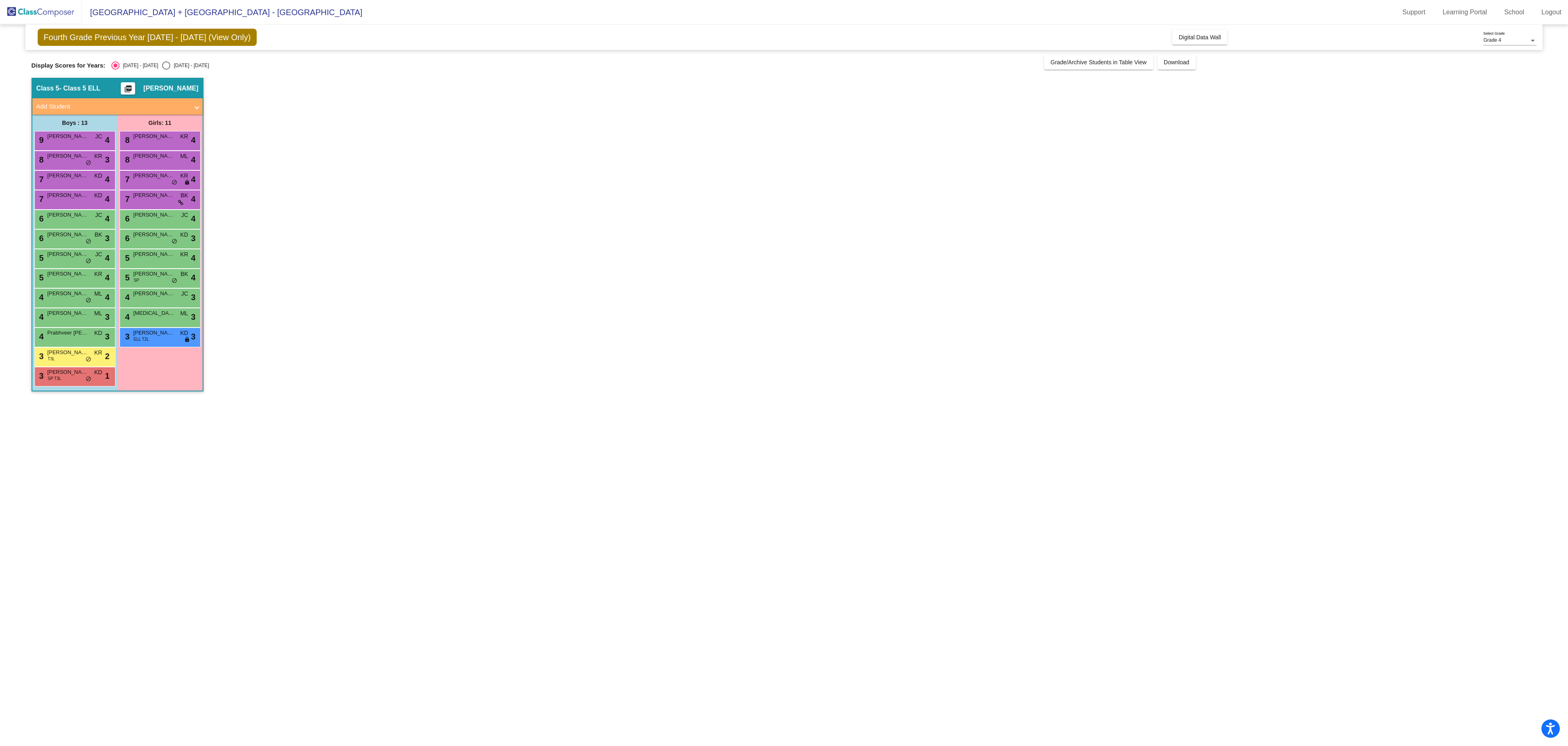
click at [144, 159] on span "[PERSON_NAME] [PERSON_NAME]" at bounding box center [154, 155] width 41 height 8
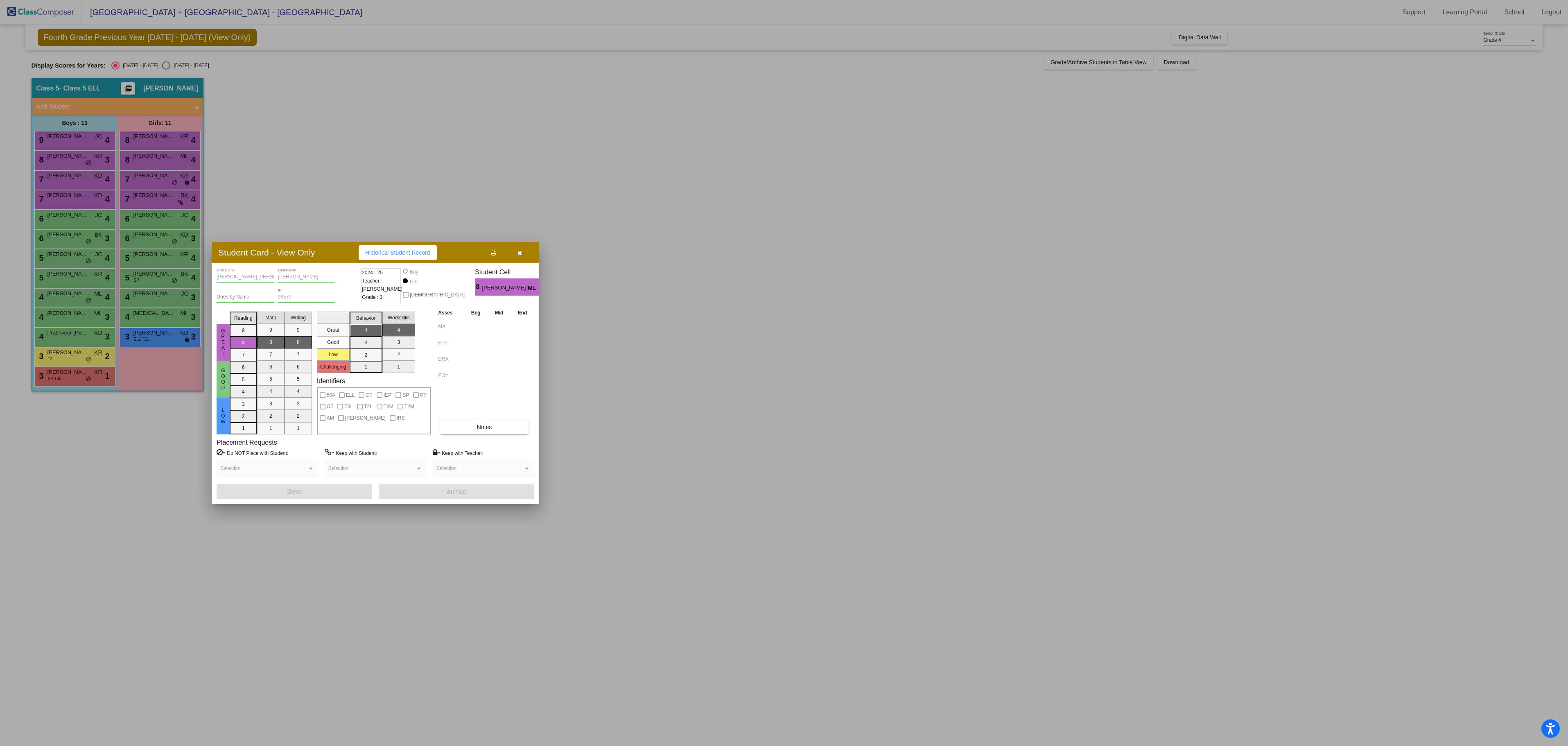
click at [106, 462] on div at bounding box center [784, 373] width 1568 height 746
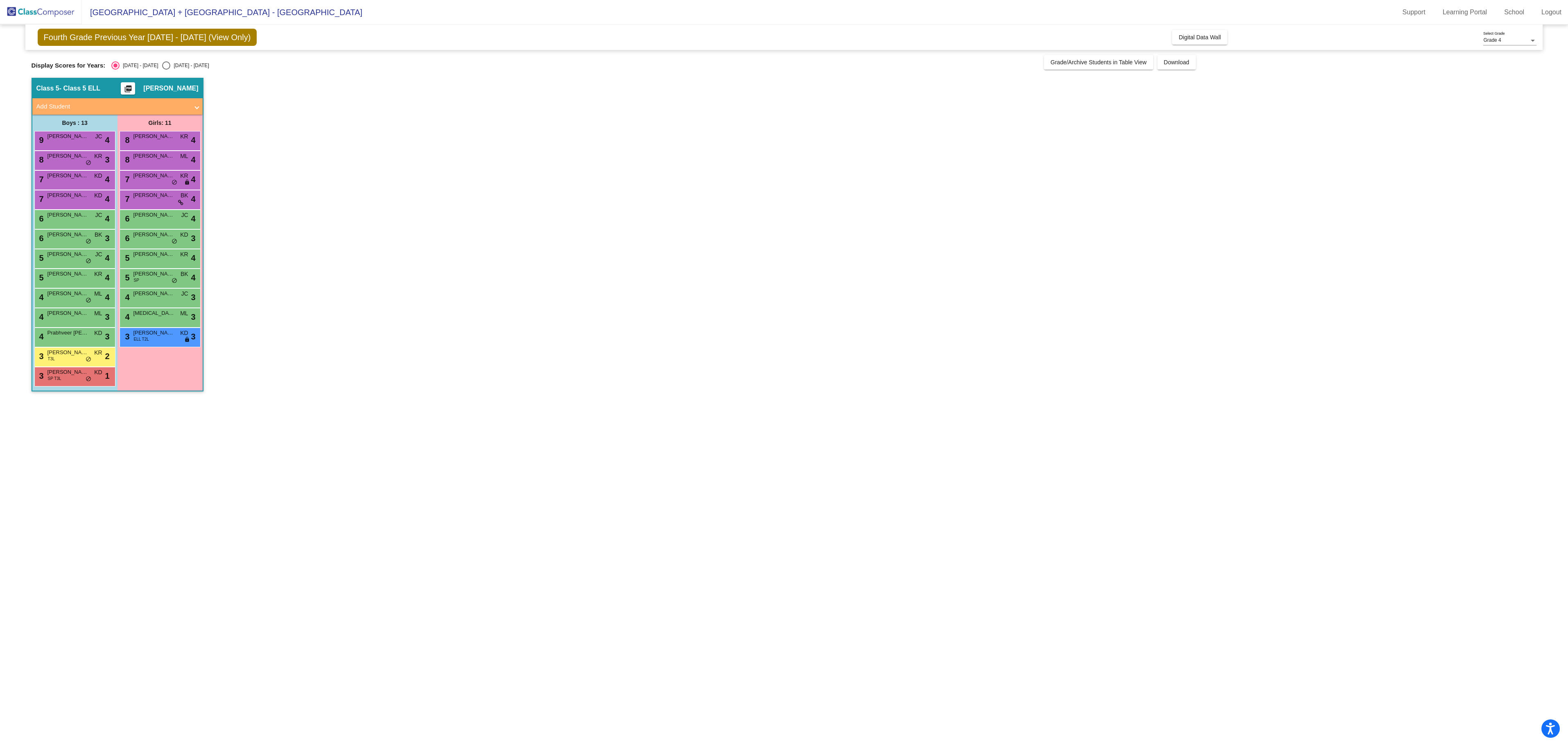
click at [157, 145] on div "8 [PERSON_NAME] KR lock do_not_disturb_alt 4" at bounding box center [160, 139] width 79 height 16
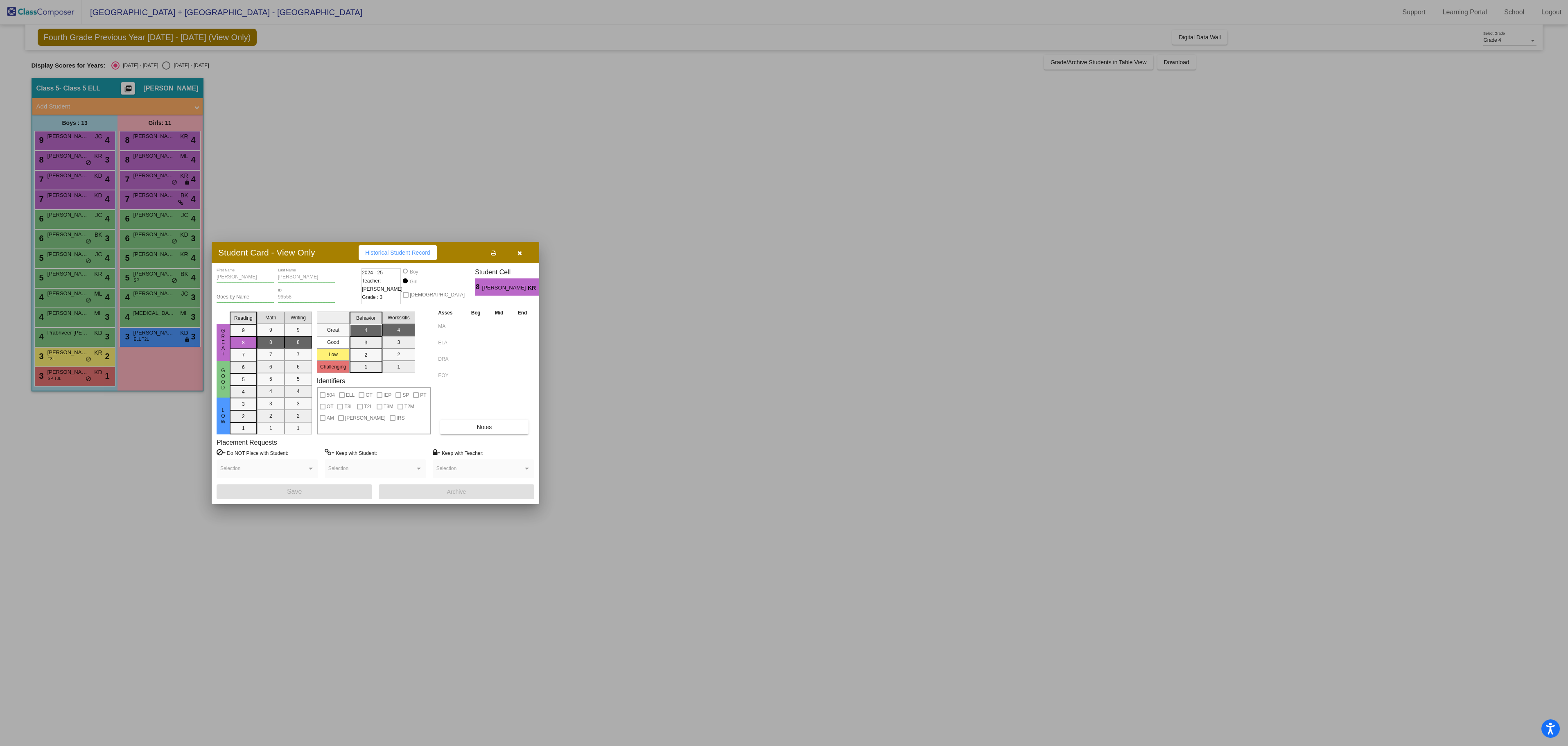
click at [162, 464] on div at bounding box center [784, 373] width 1568 height 746
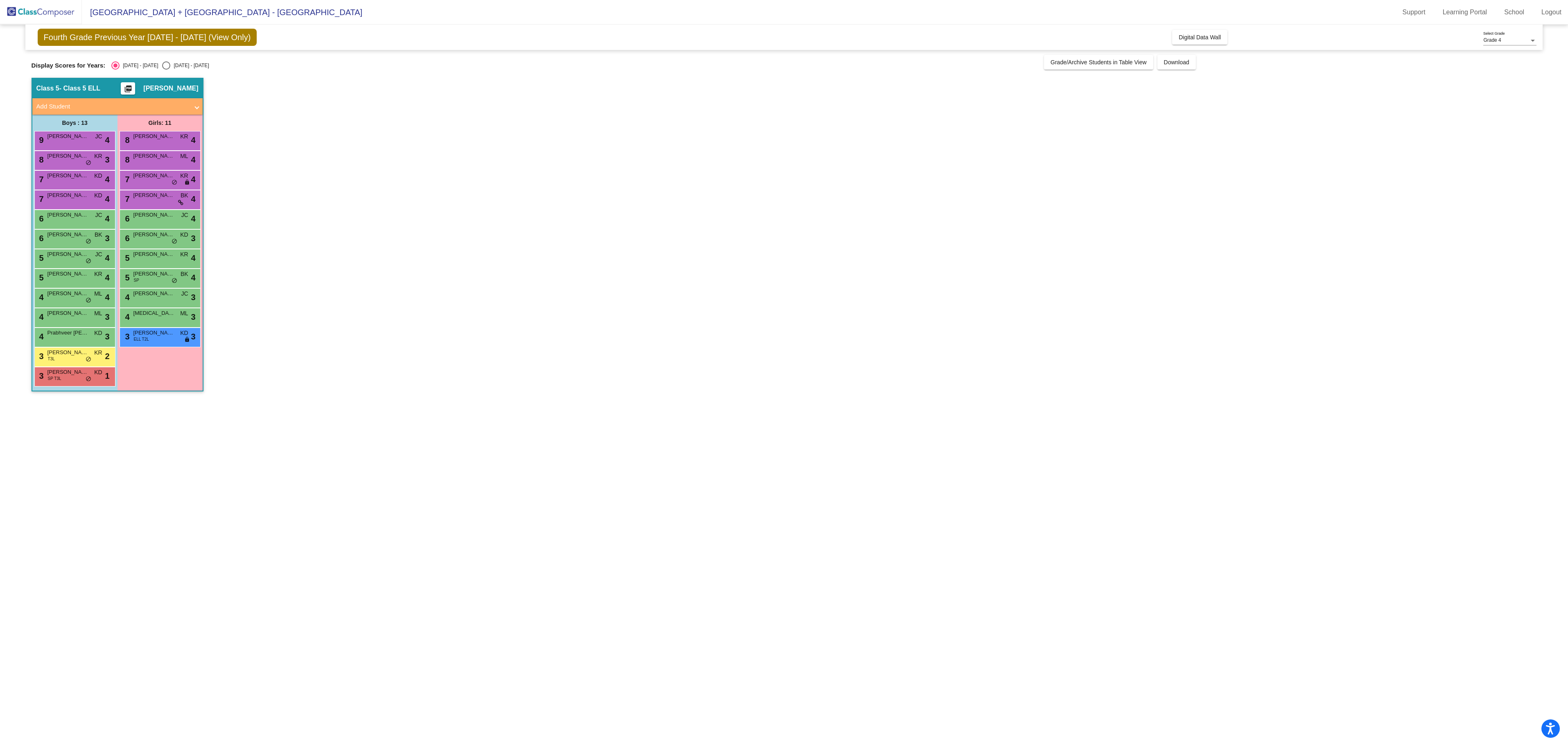
click at [76, 136] on span "[PERSON_NAME]" at bounding box center [67, 136] width 41 height 8
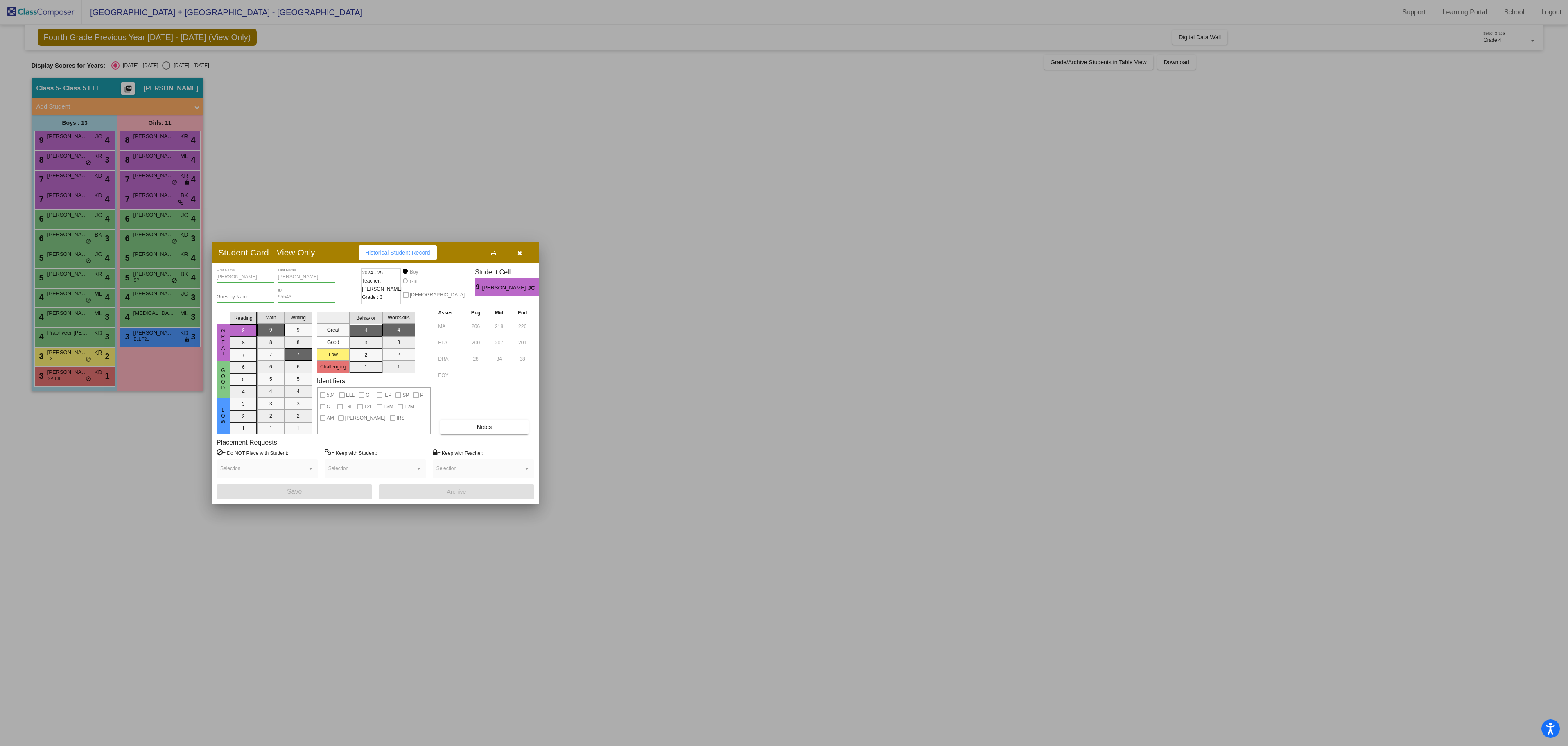
click at [155, 455] on div at bounding box center [784, 373] width 1568 height 746
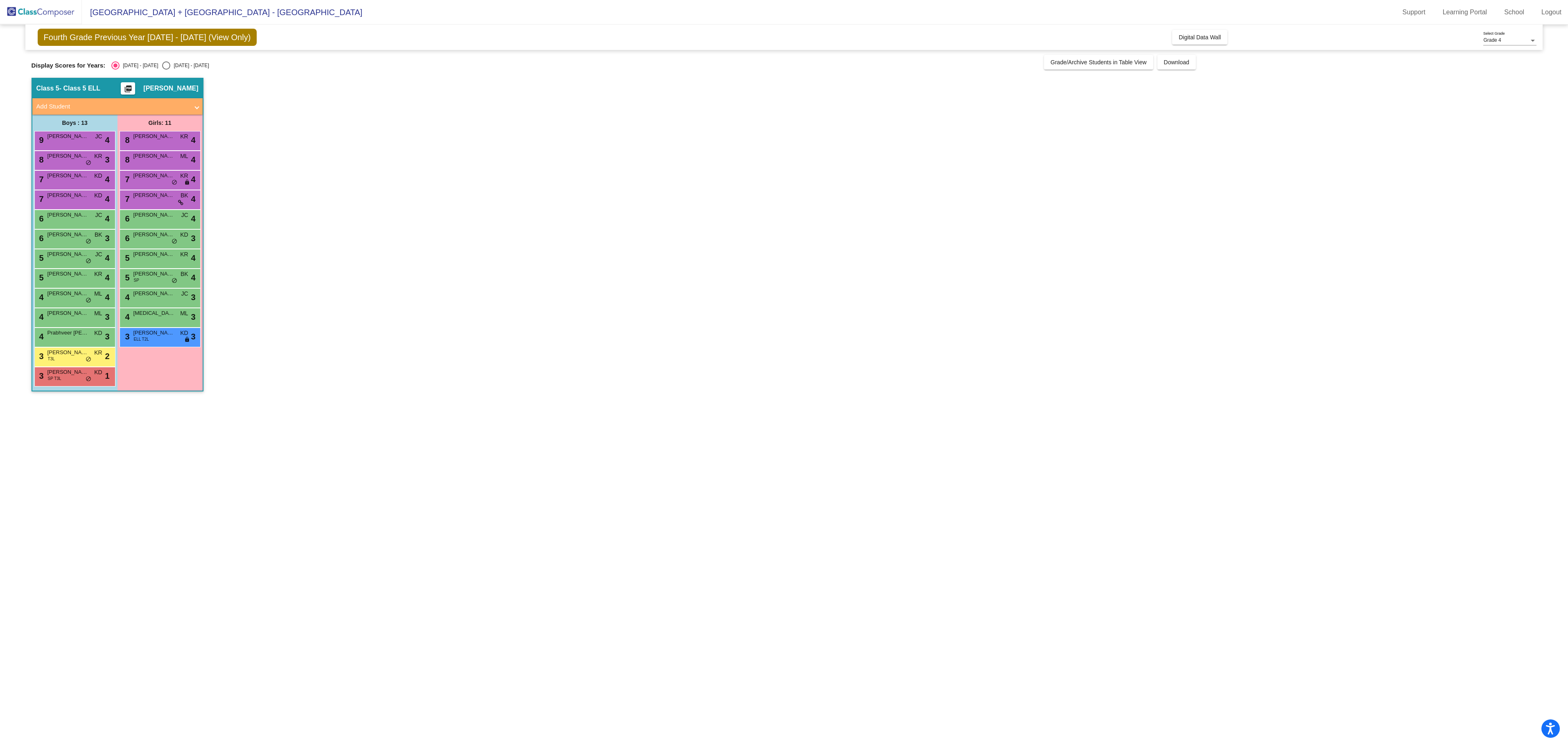
click at [69, 155] on span "[PERSON_NAME] [PERSON_NAME]" at bounding box center [67, 155] width 41 height 8
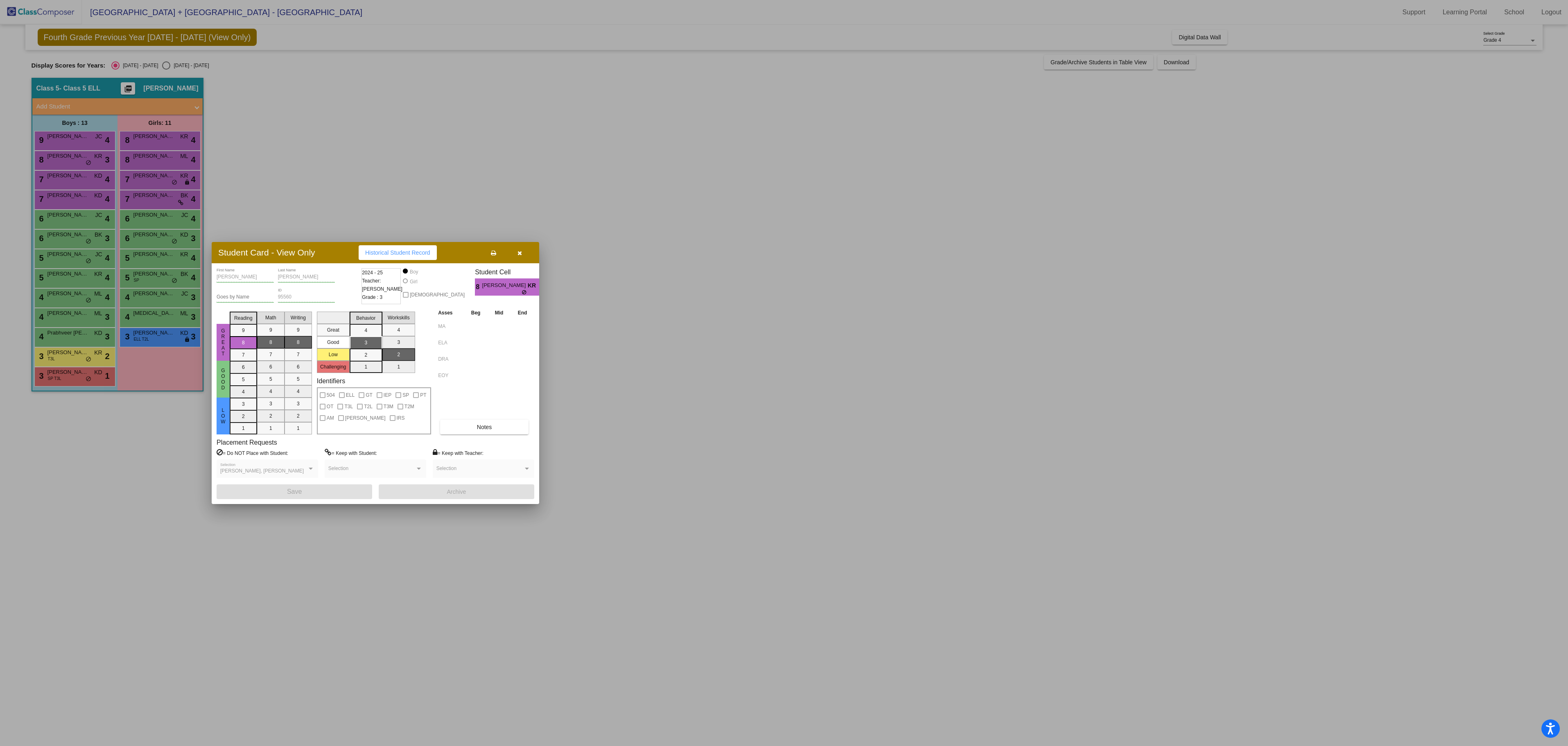
click at [156, 444] on div at bounding box center [784, 373] width 1568 height 746
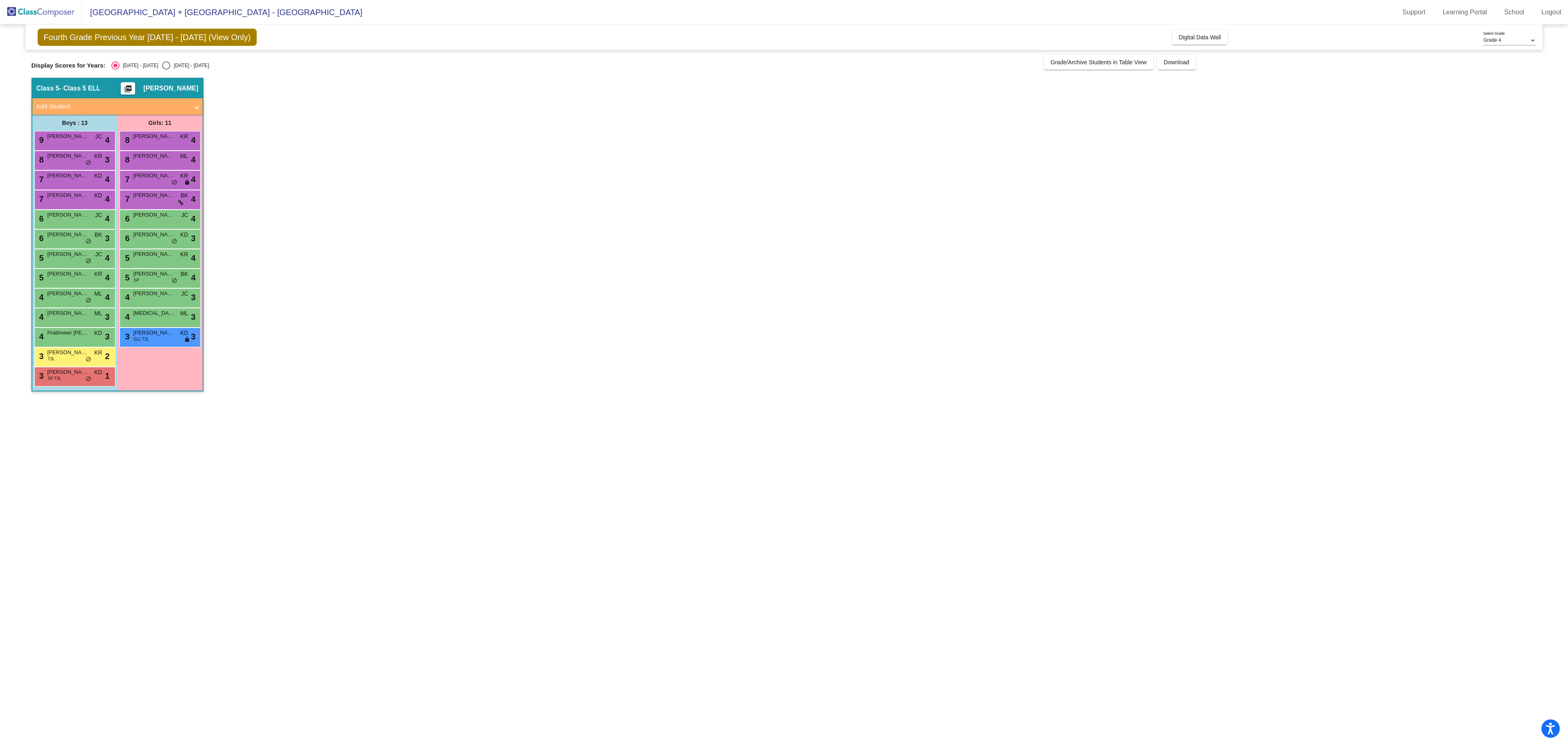
click at [69, 174] on span "[PERSON_NAME]" at bounding box center [67, 175] width 41 height 8
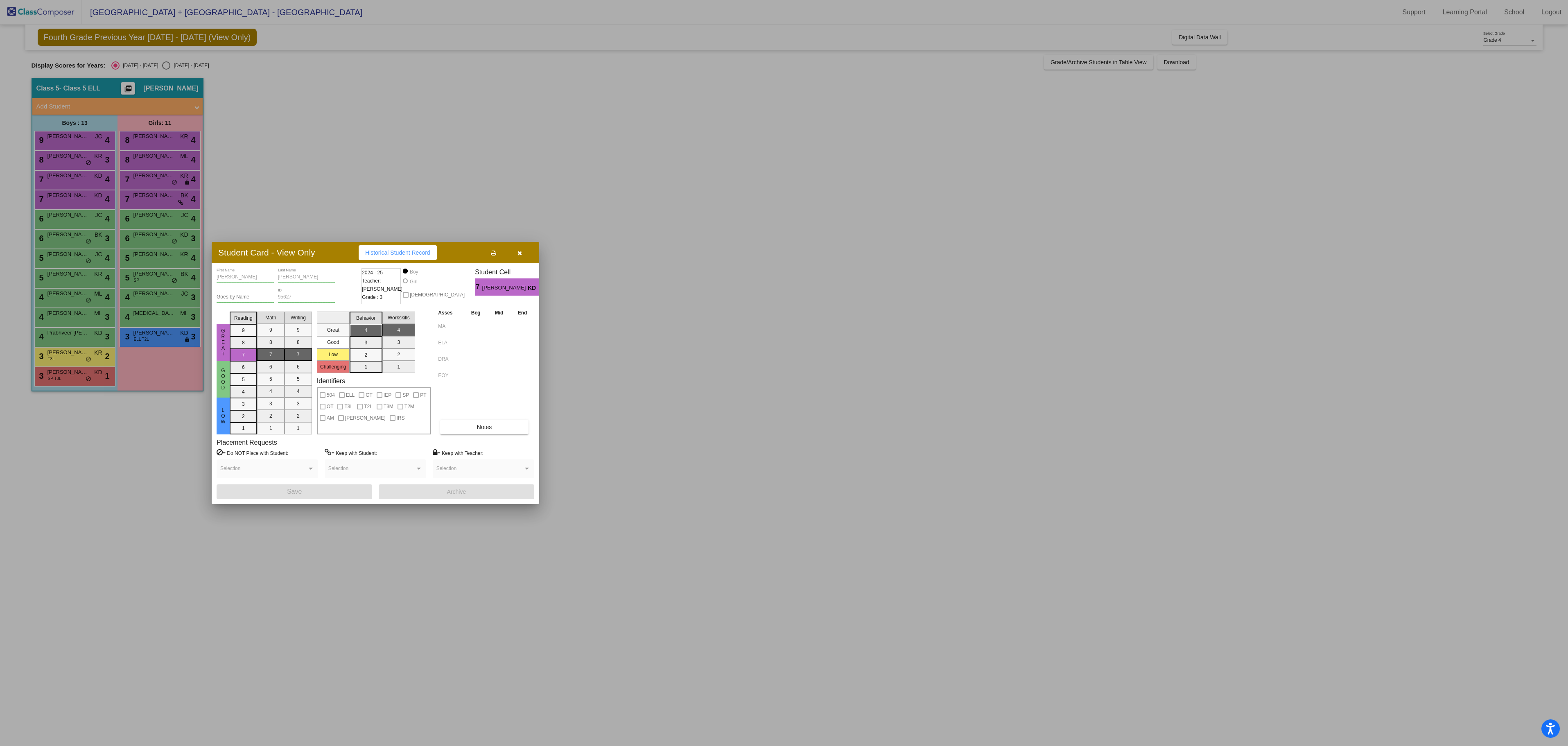
click at [146, 424] on div at bounding box center [784, 373] width 1568 height 746
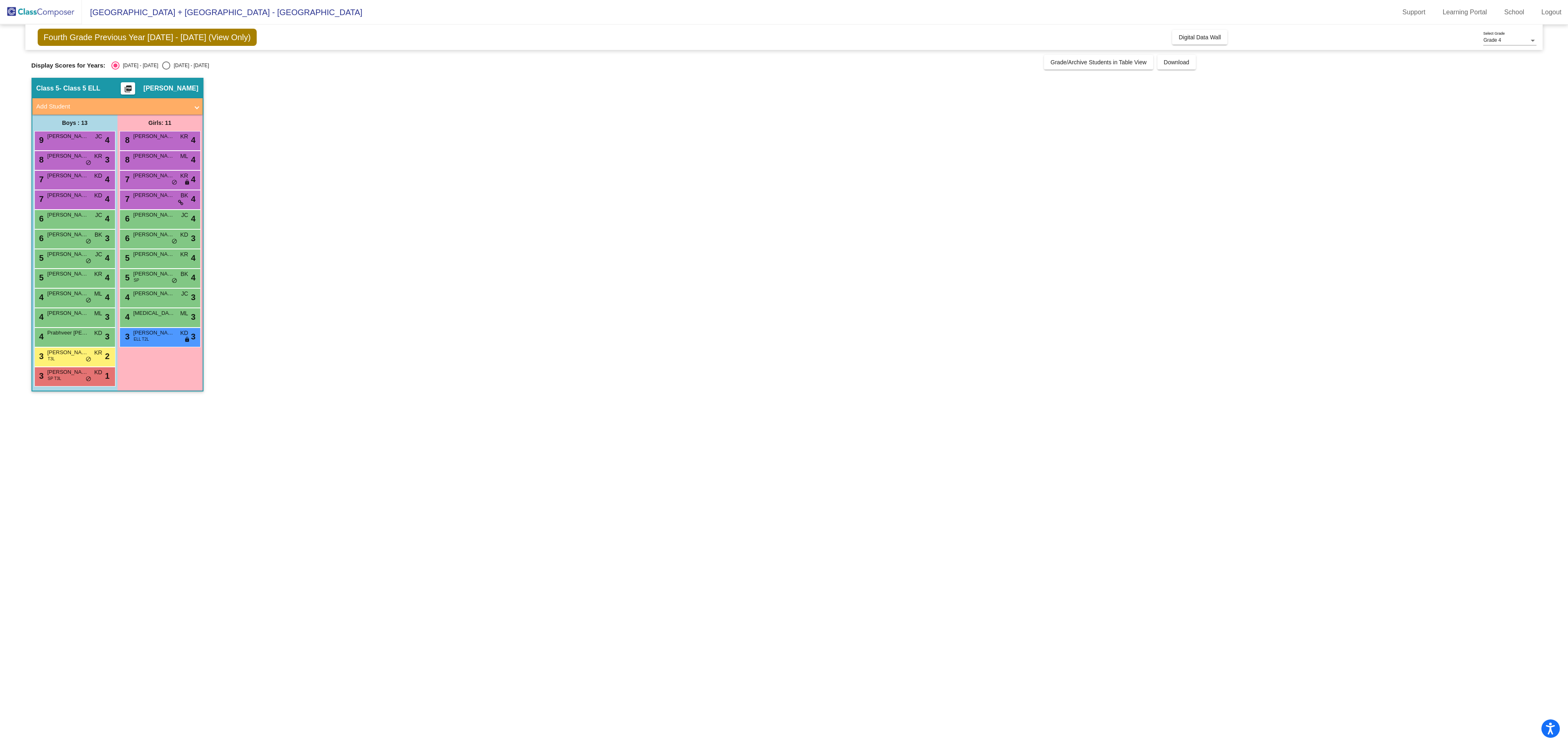
click at [64, 192] on div "7 [PERSON_NAME] KD lock do_not_disturb_alt 4" at bounding box center [73, 198] width 79 height 16
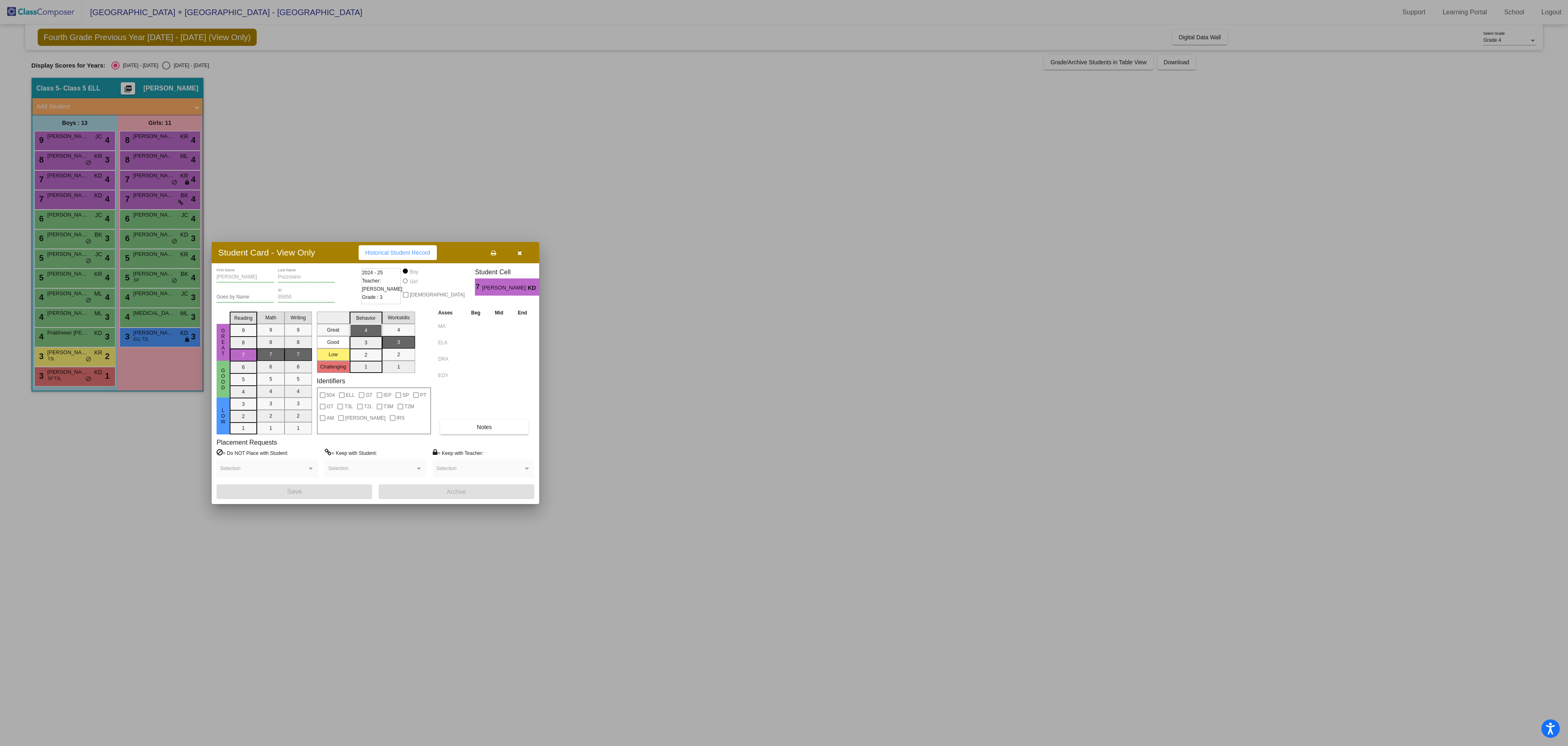
click at [162, 465] on div at bounding box center [784, 373] width 1568 height 746
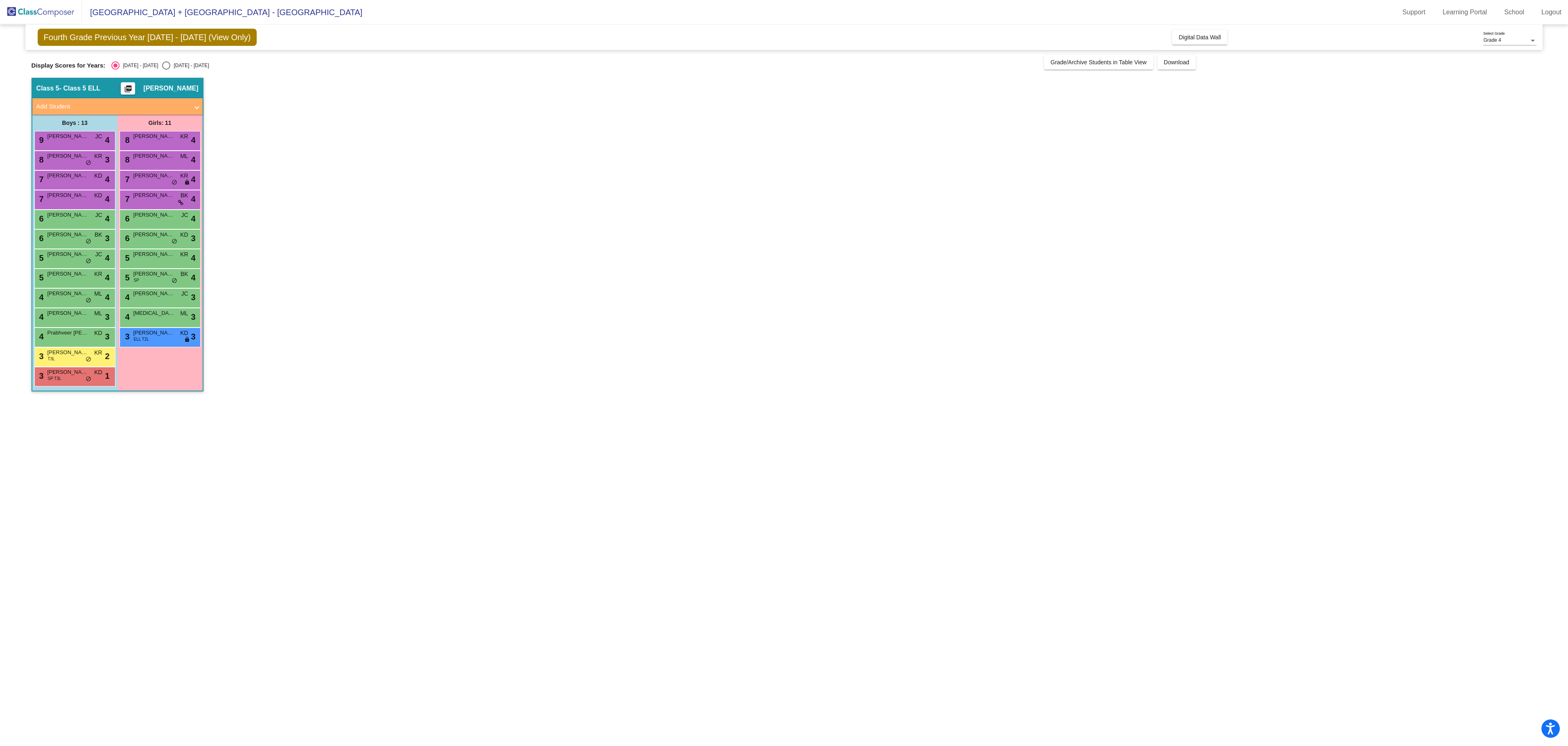
click at [79, 207] on div "7 [PERSON_NAME] KD lock do_not_disturb_alt 4" at bounding box center [73, 198] width 79 height 16
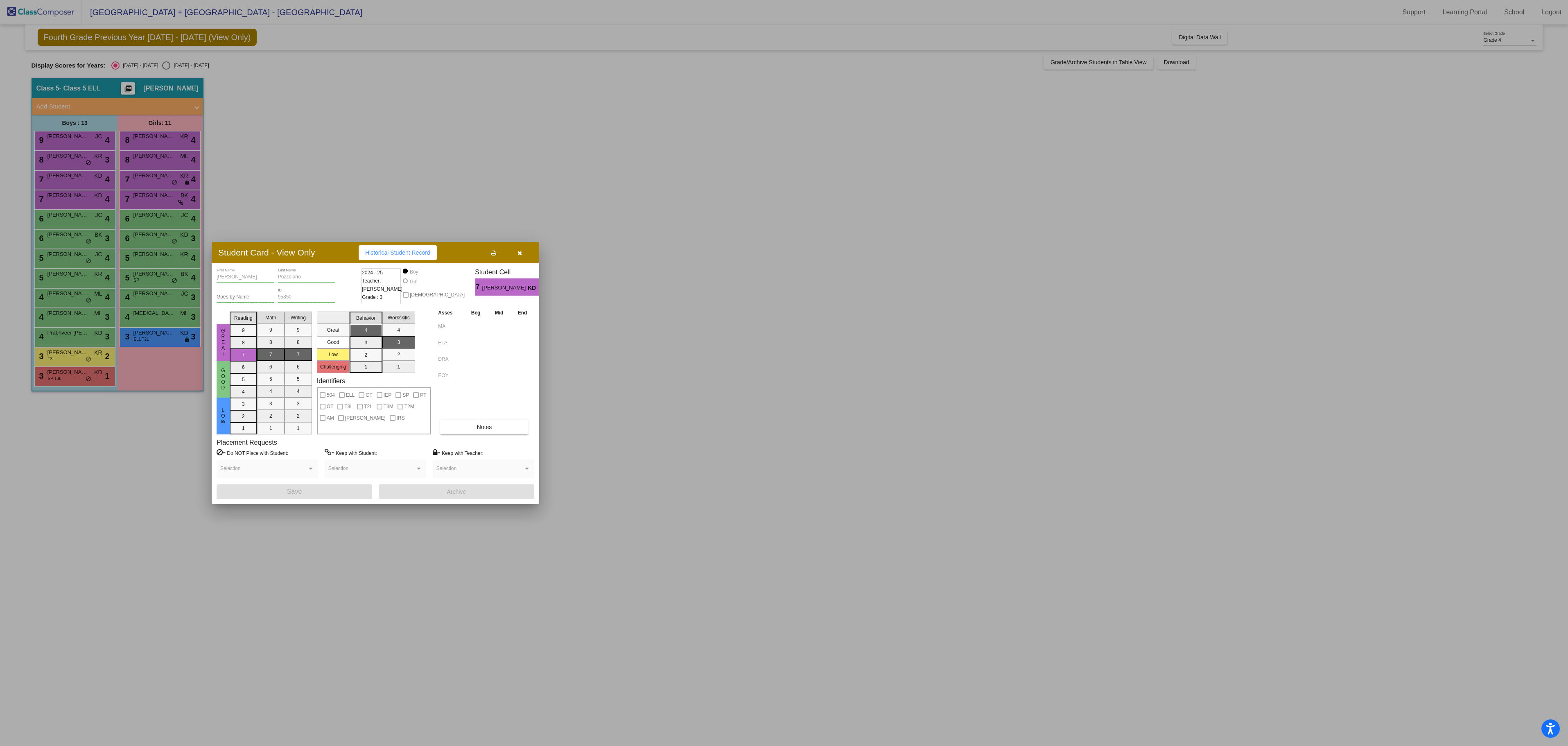
click at [165, 433] on div at bounding box center [784, 373] width 1568 height 746
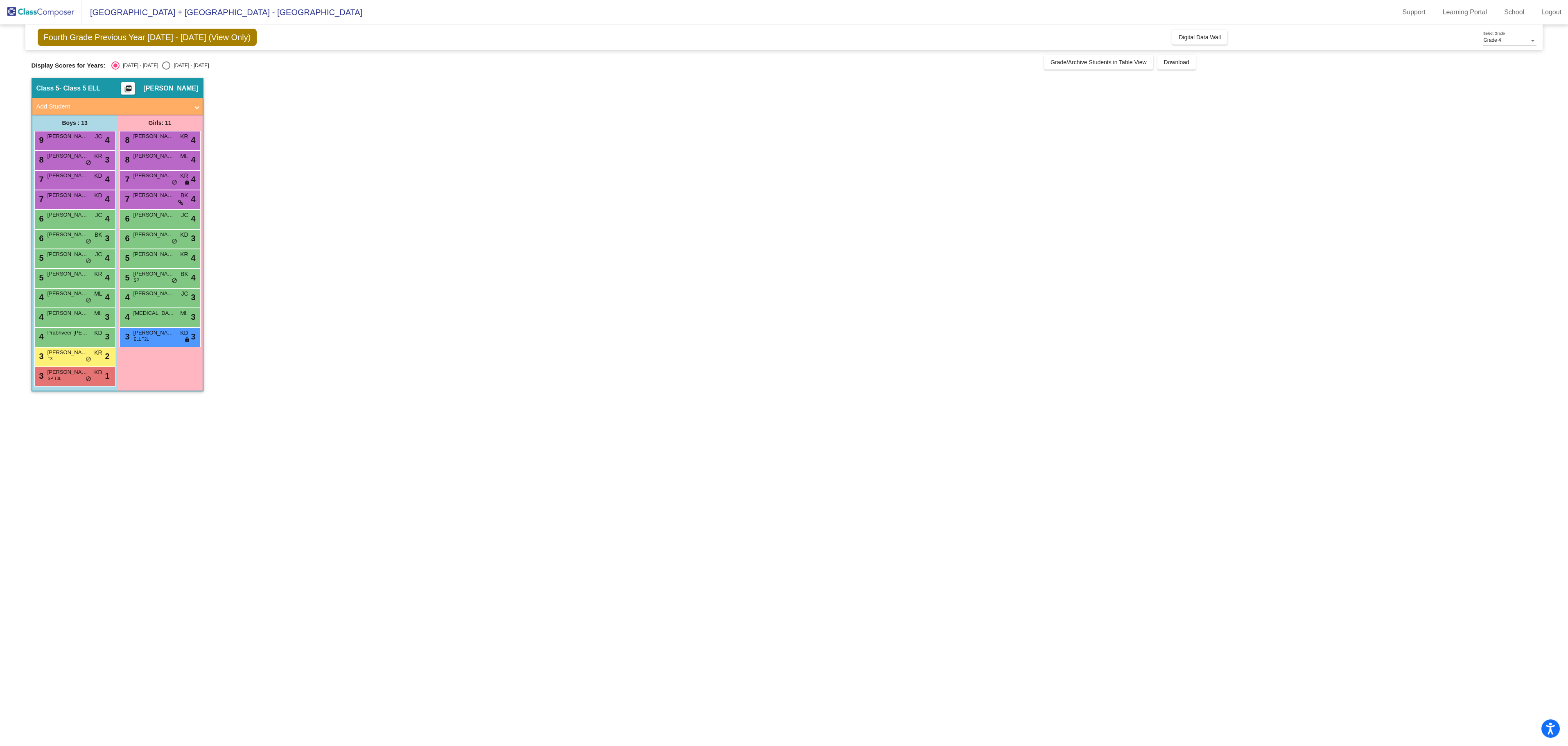
click at [59, 230] on div "6 [PERSON_NAME] BK lock do_not_disturb_alt 3" at bounding box center [75, 238] width 81 height 20
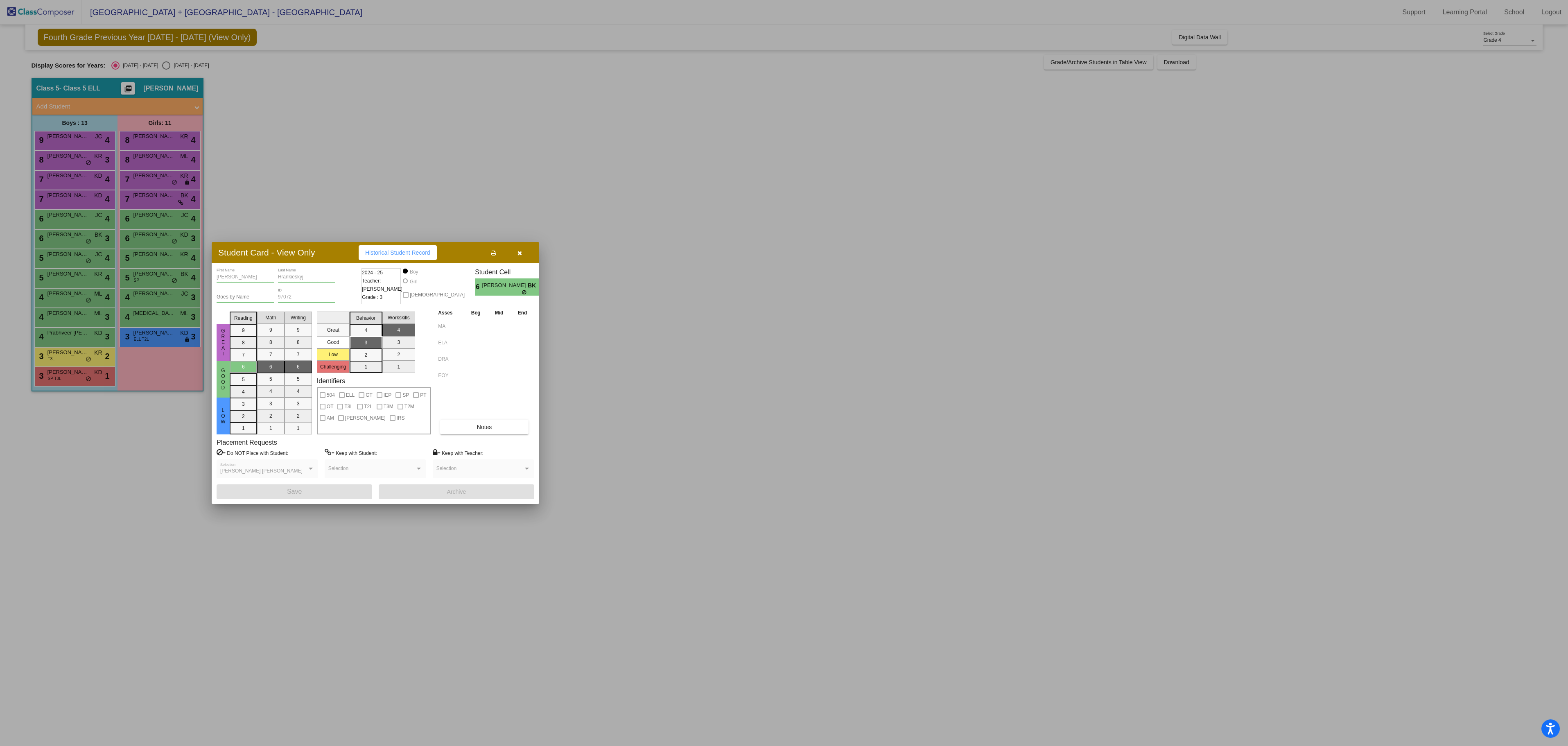
click at [178, 455] on div at bounding box center [784, 373] width 1568 height 746
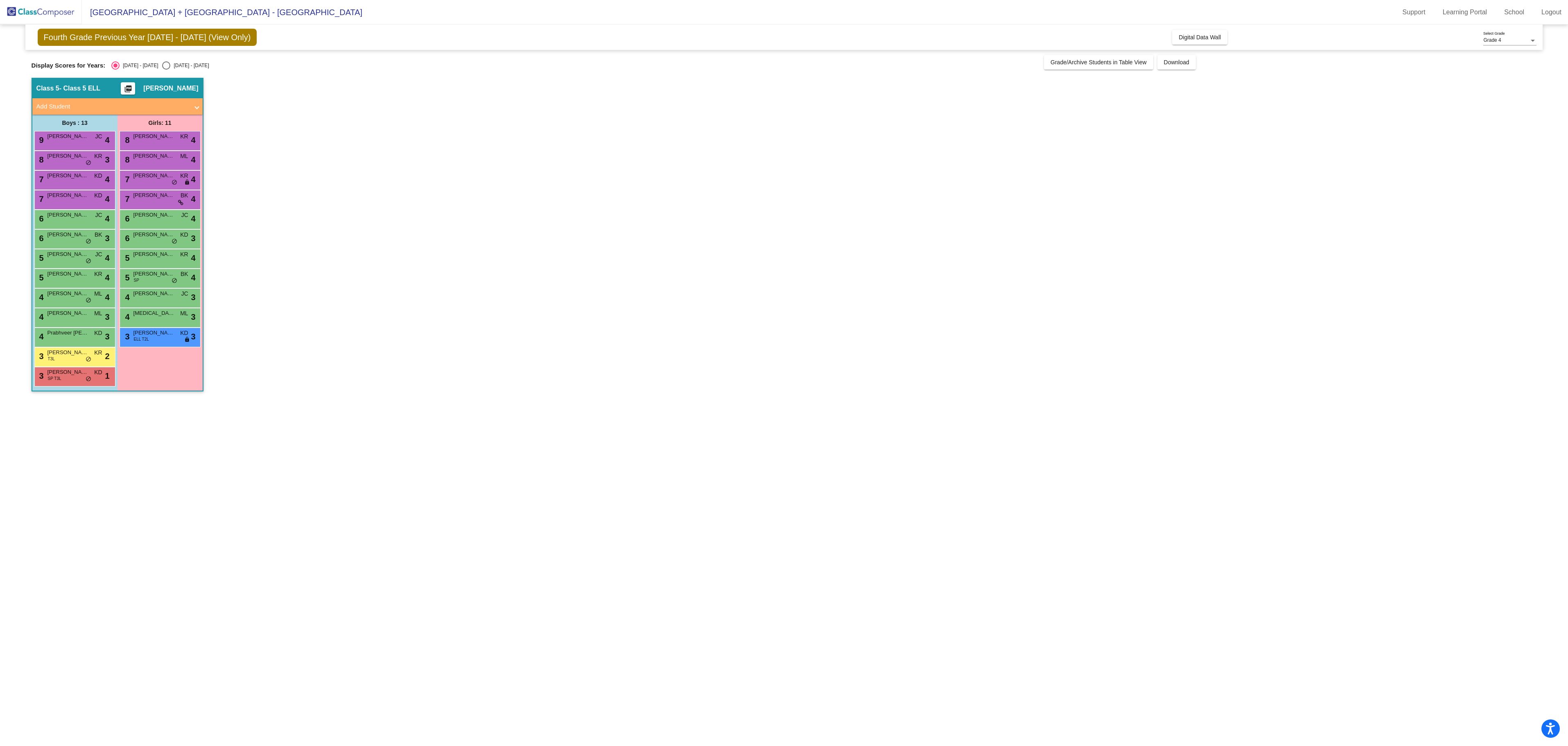
click at [70, 294] on span "[PERSON_NAME]" at bounding box center [67, 293] width 41 height 8
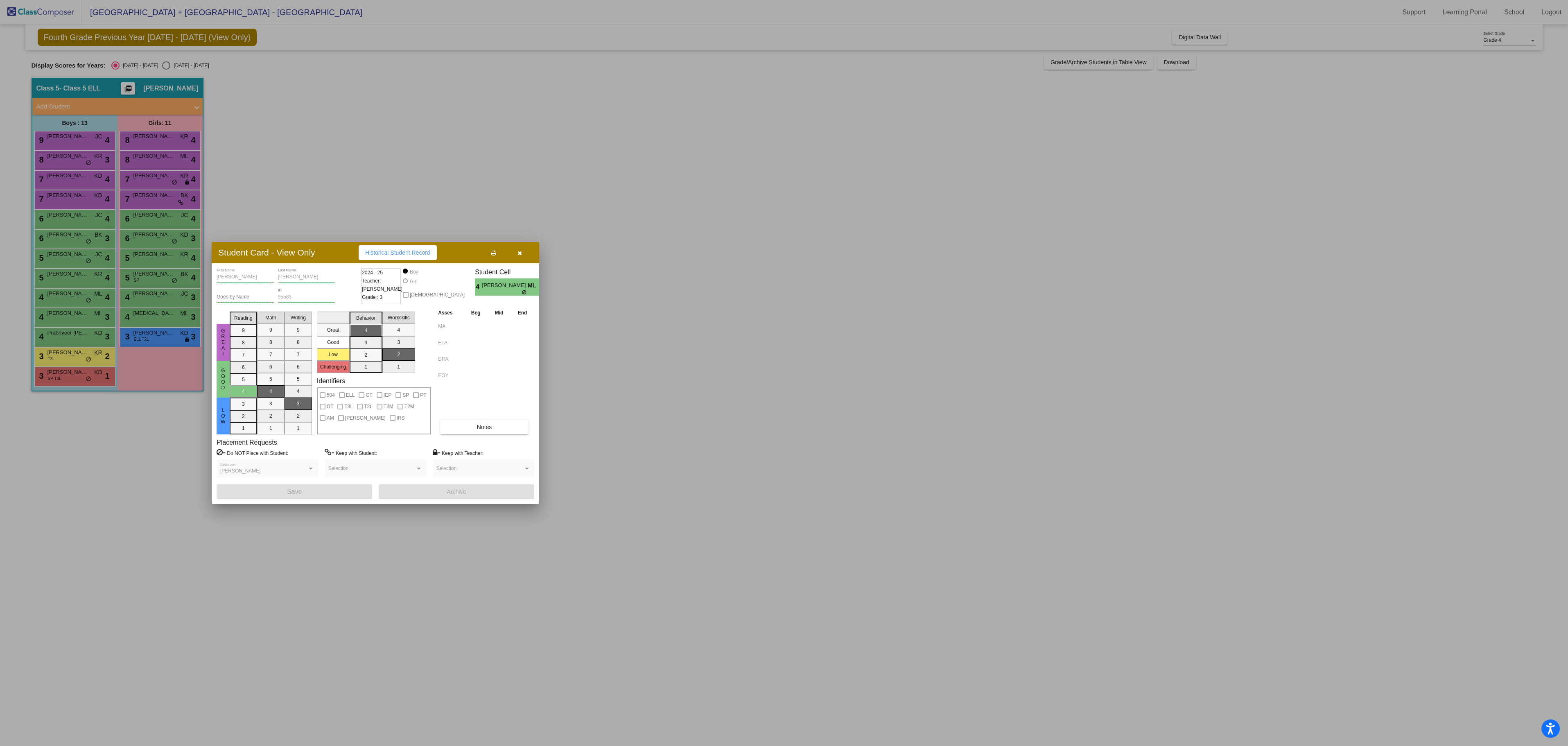
drag, startPoint x: 86, startPoint y: 439, endPoint x: 56, endPoint y: 417, distance: 37.2
click at [86, 439] on div at bounding box center [784, 373] width 1568 height 746
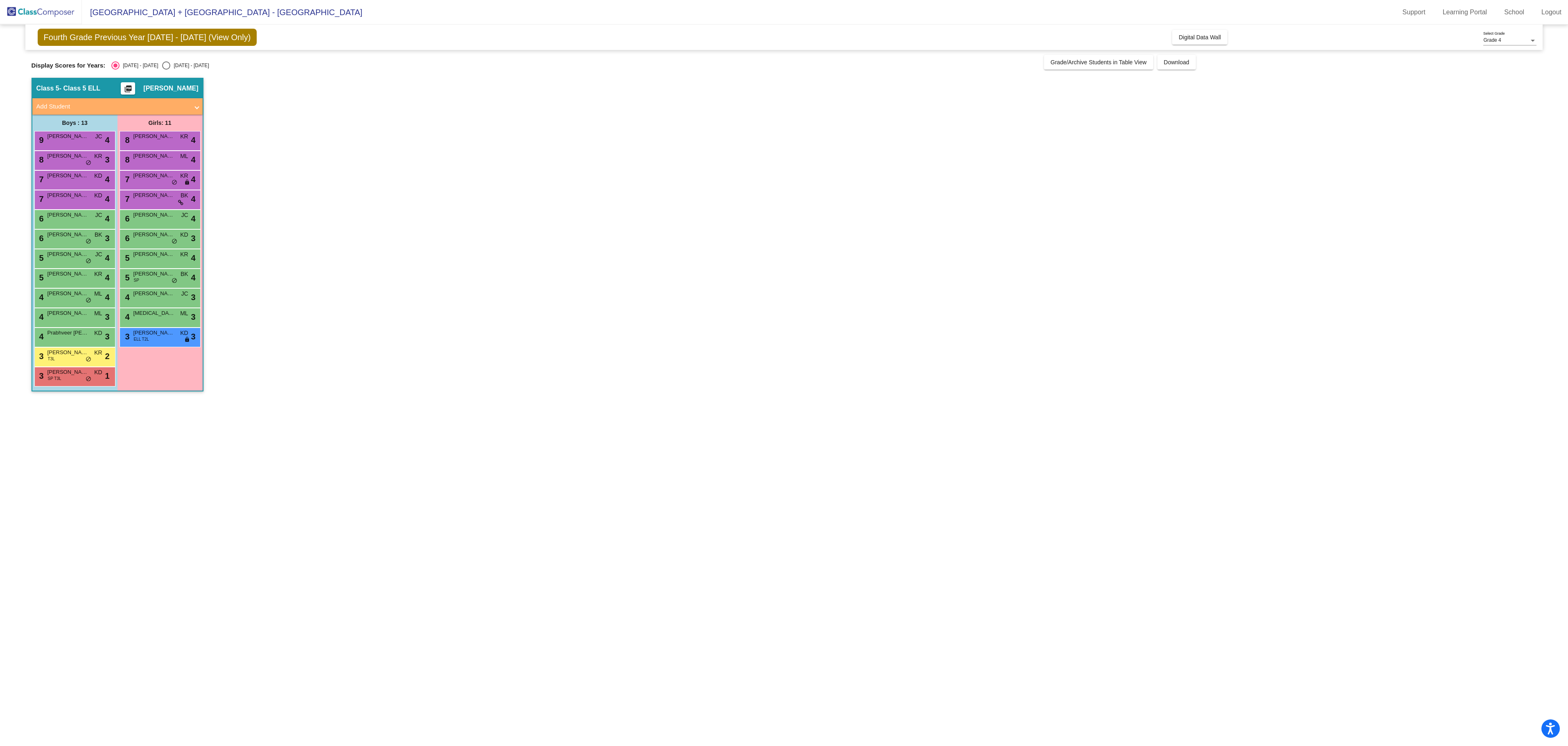
click at [53, 381] on span "SP T3L" at bounding box center [54, 378] width 14 height 6
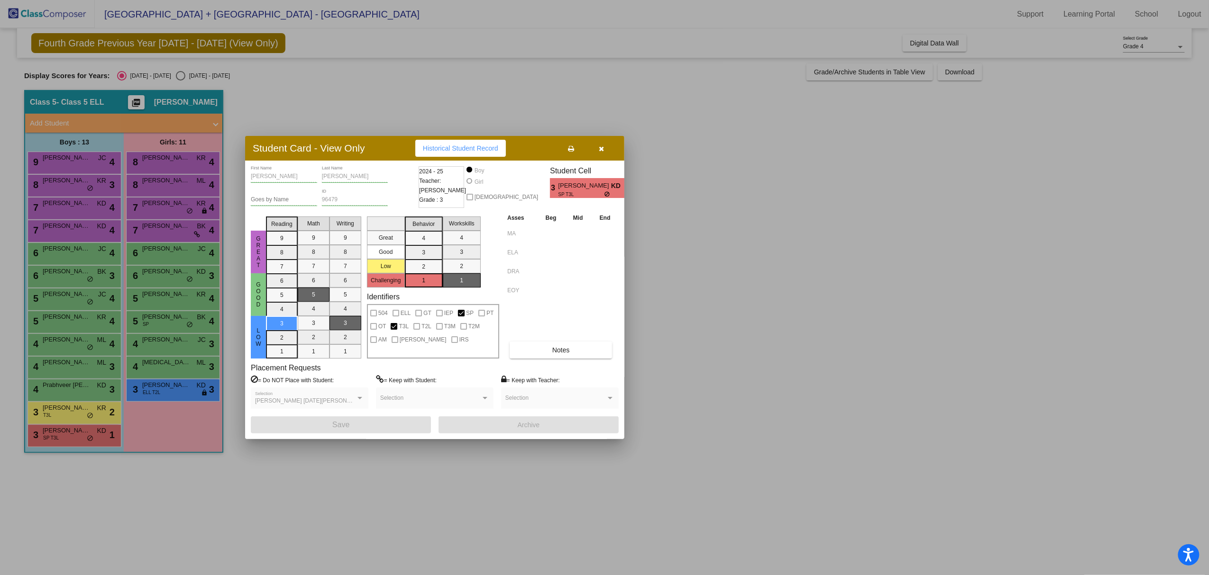
click at [171, 494] on div at bounding box center [604, 287] width 1209 height 575
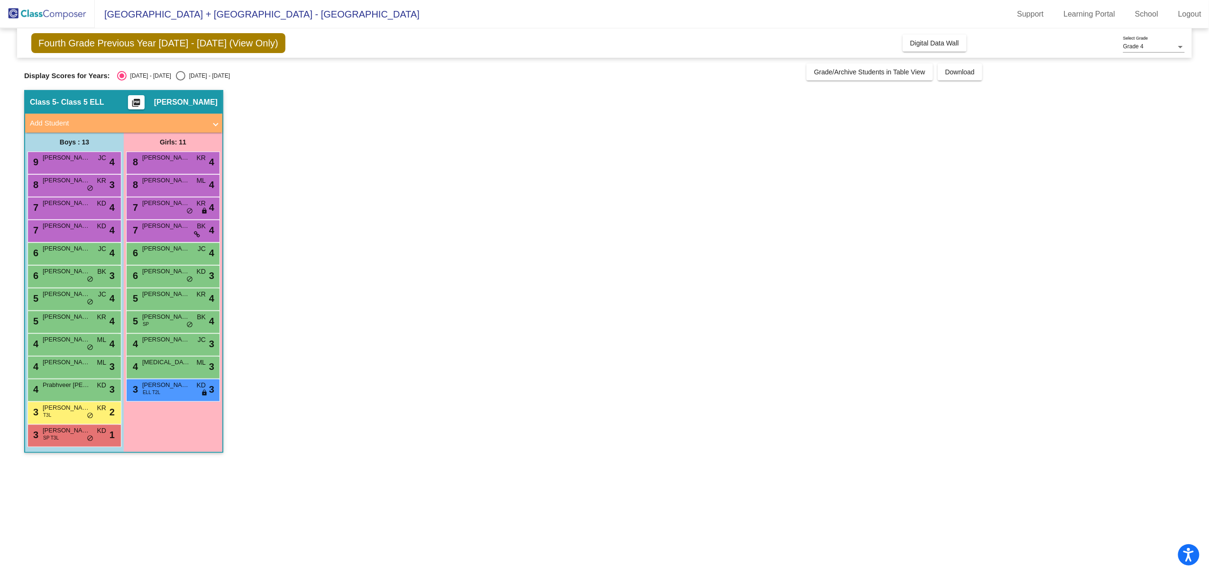
click at [79, 420] on div "3 [PERSON_NAME] T3L KR lock do_not_disturb_alt 2" at bounding box center [73, 411] width 91 height 19
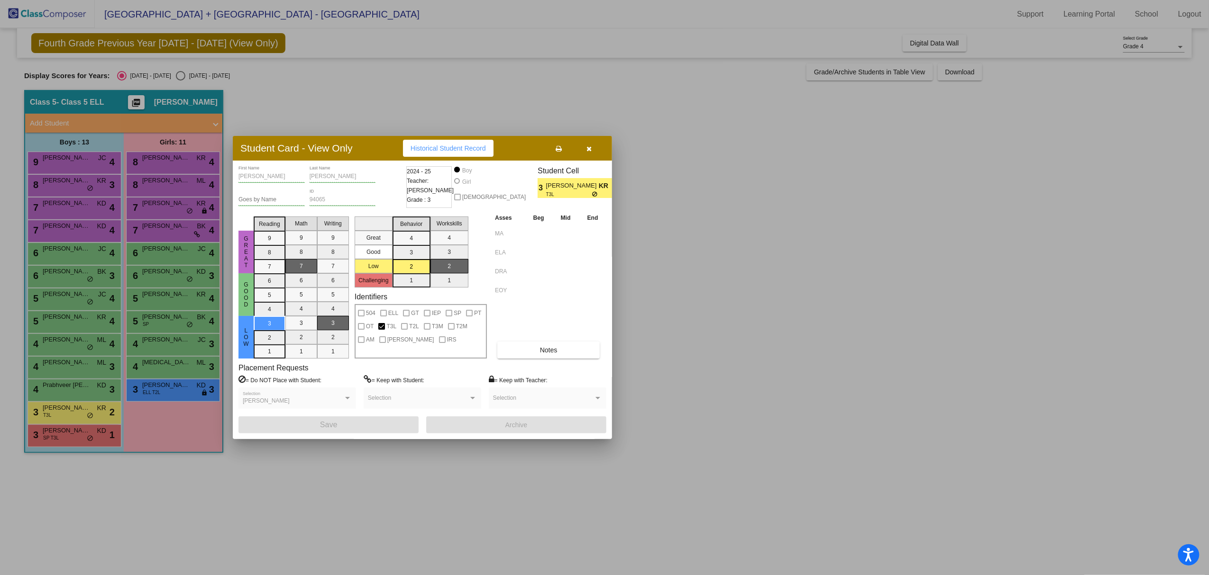
click at [282, 474] on div at bounding box center [604, 287] width 1209 height 575
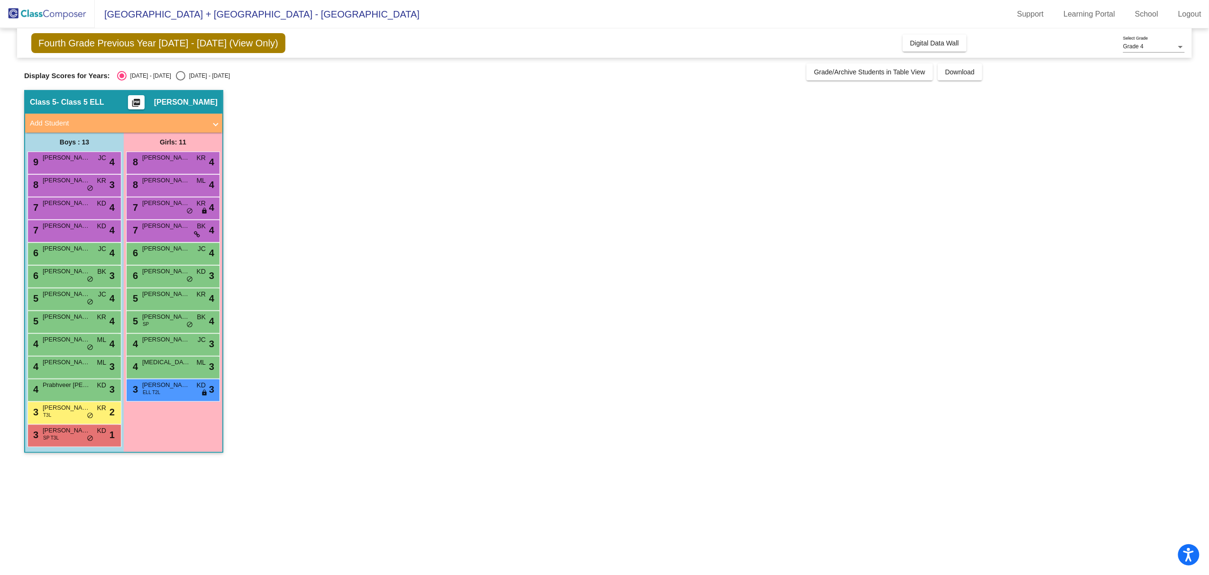
click at [165, 388] on span "[PERSON_NAME]" at bounding box center [165, 385] width 47 height 9
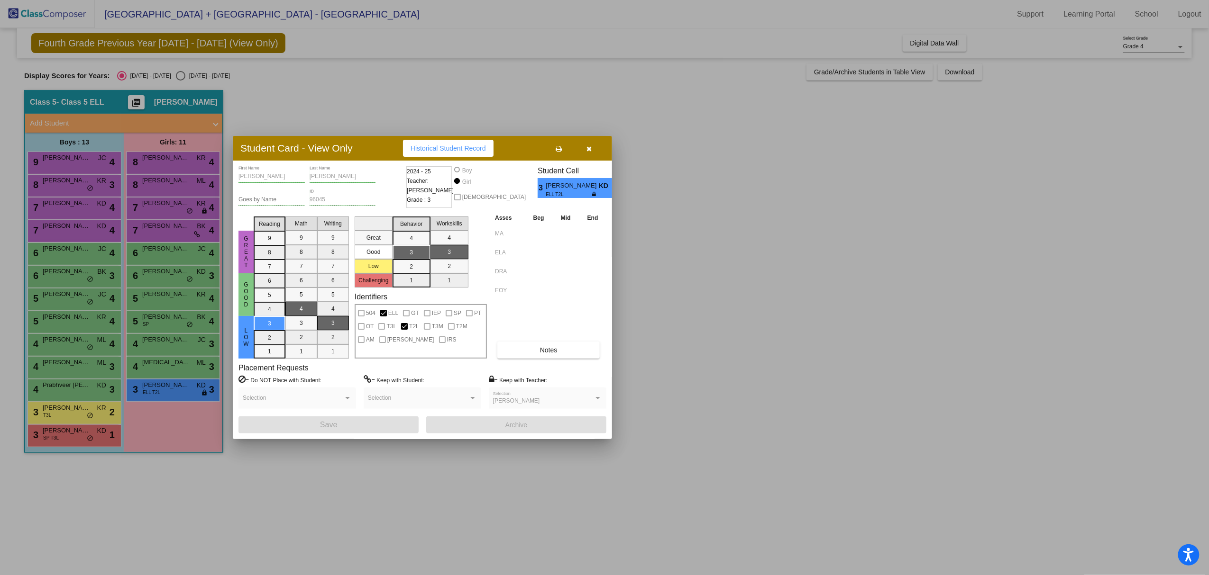
click at [331, 483] on div at bounding box center [604, 287] width 1209 height 575
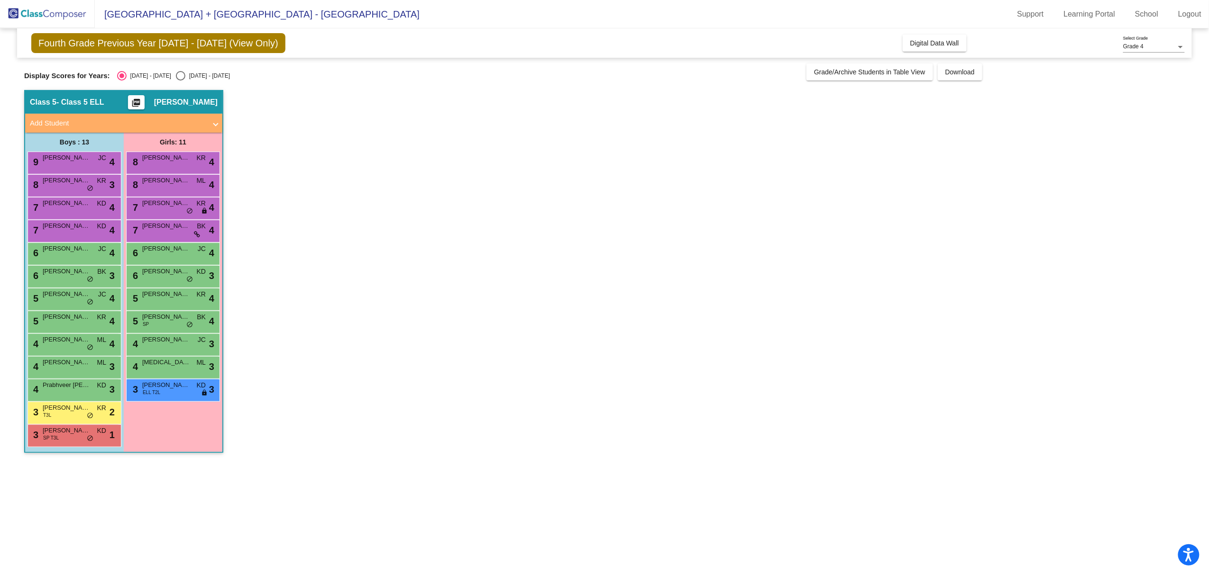
click at [166, 209] on div "7 [PERSON_NAME] [PERSON_NAME] lock do_not_disturb_alt 4" at bounding box center [172, 207] width 91 height 19
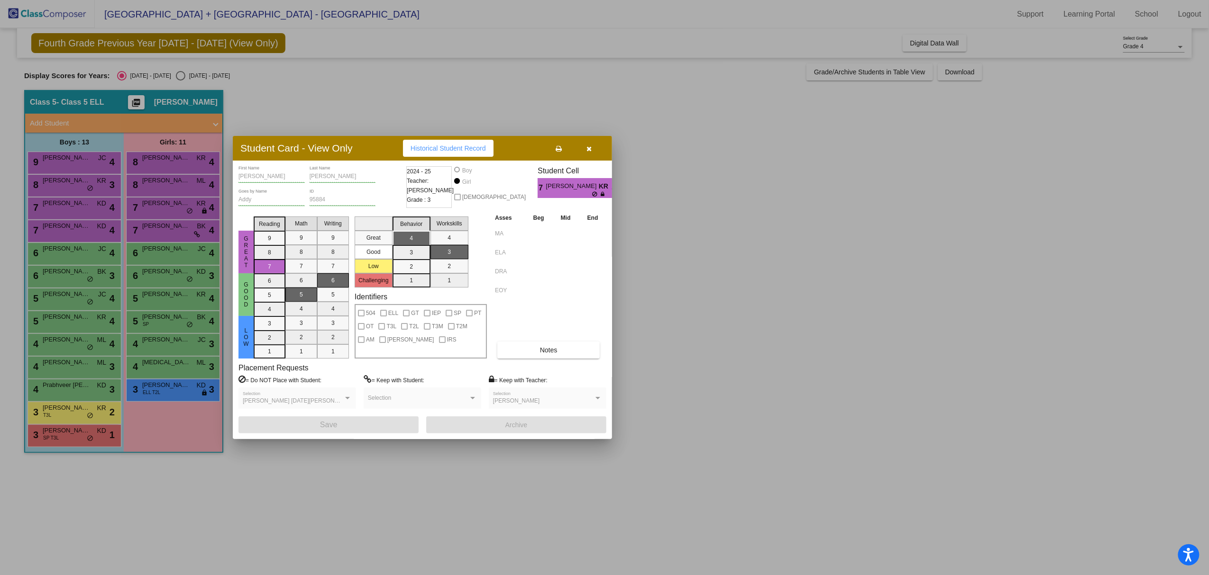
click at [301, 489] on div at bounding box center [604, 287] width 1209 height 575
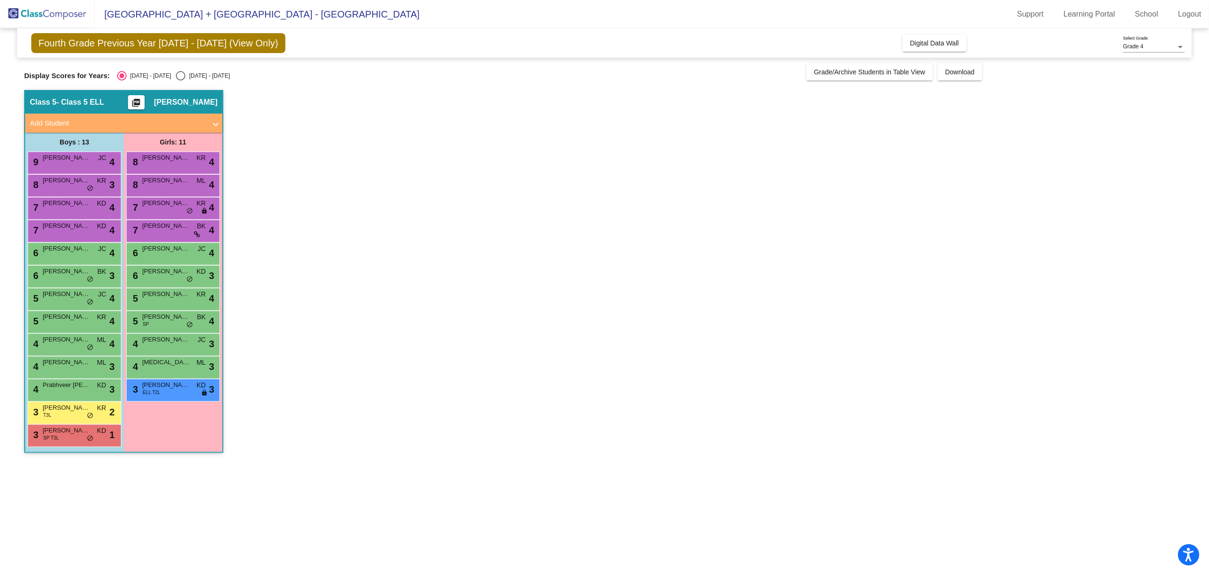
click at [69, 185] on span "[PERSON_NAME] [PERSON_NAME]" at bounding box center [66, 180] width 47 height 9
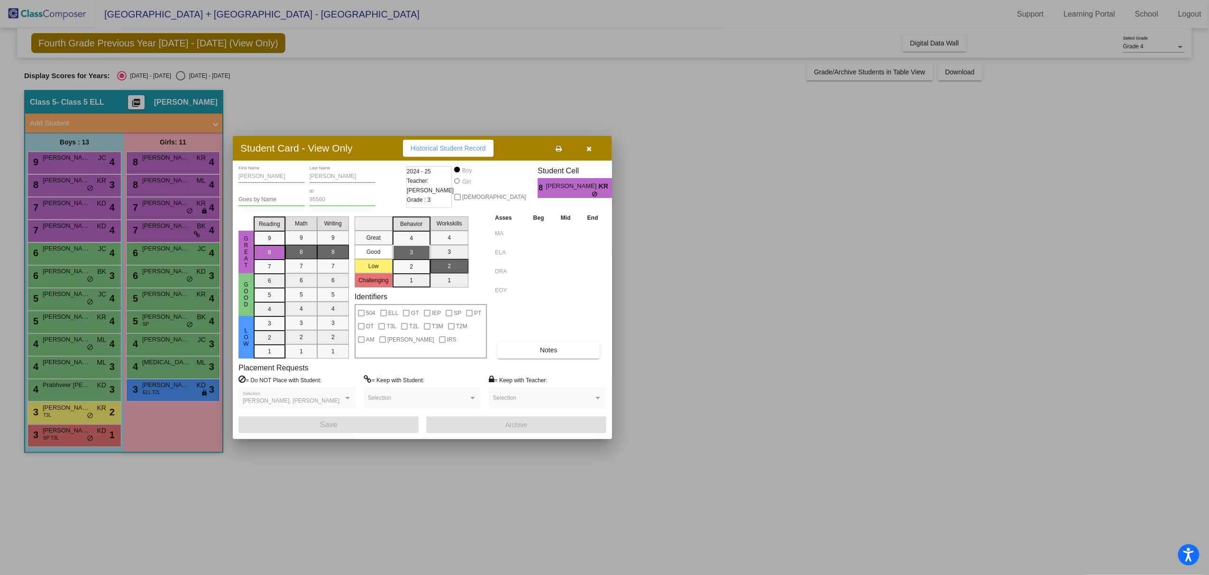
click at [298, 493] on div at bounding box center [604, 287] width 1209 height 575
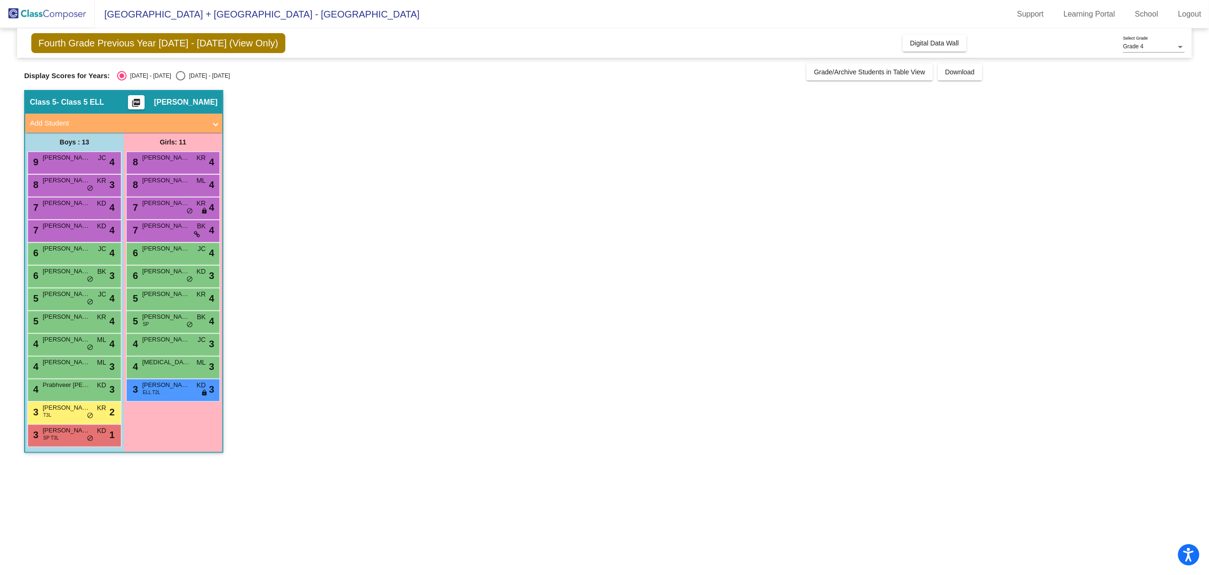
click at [65, 302] on div "5 [PERSON_NAME] JC lock do_not_disturb_alt 4" at bounding box center [73, 298] width 91 height 19
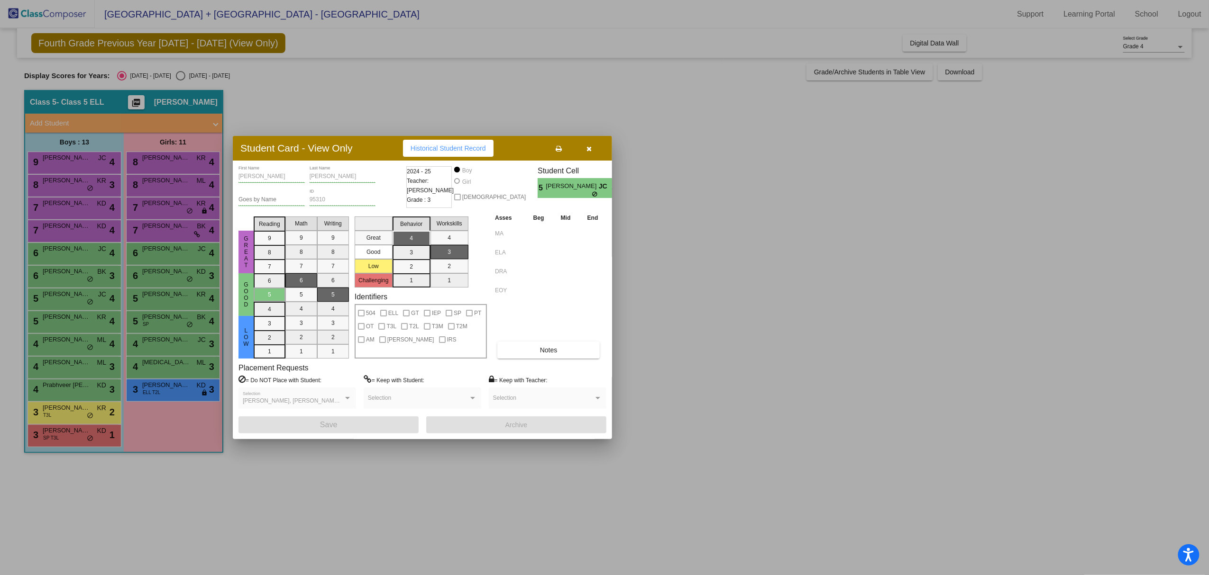
click at [299, 478] on div at bounding box center [604, 287] width 1209 height 575
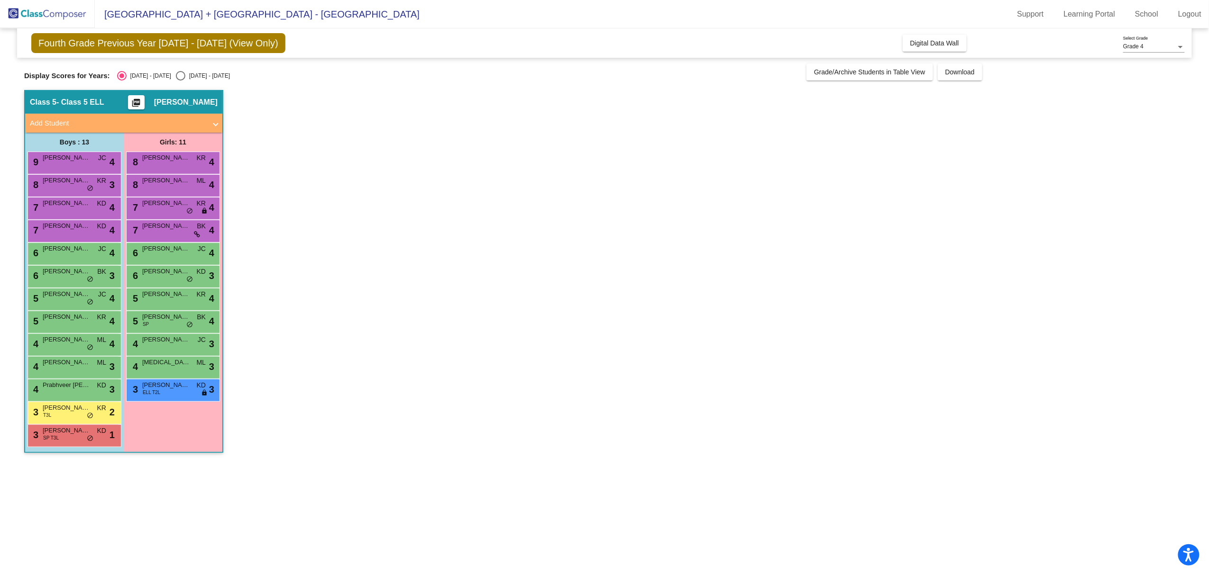
click at [57, 345] on div "4 [PERSON_NAME] lock do_not_disturb_alt 4" at bounding box center [73, 343] width 91 height 19
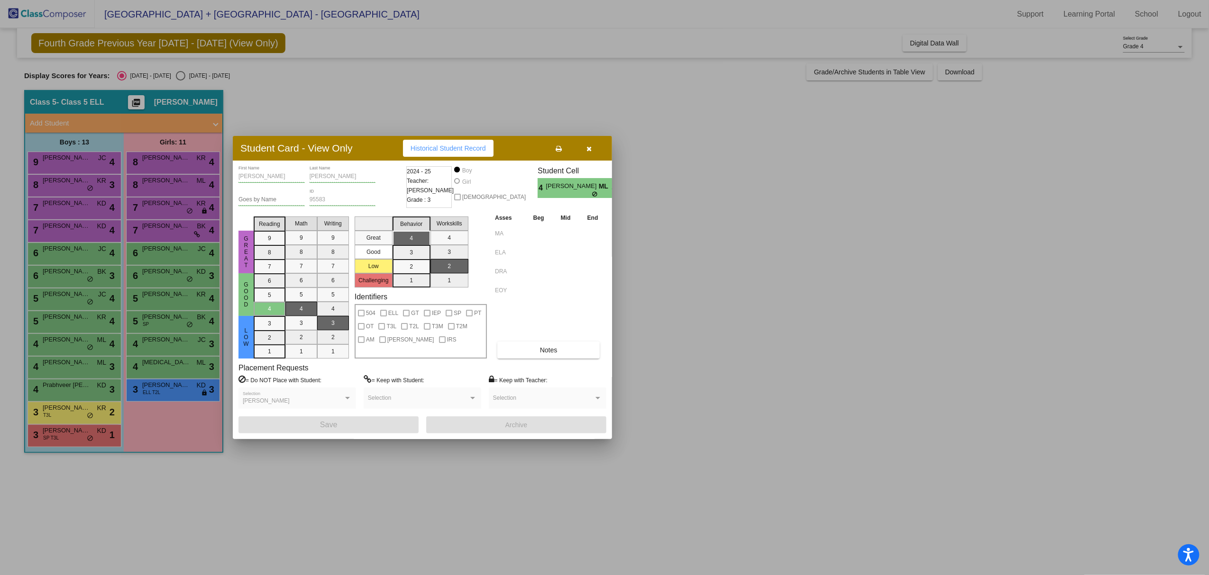
click at [291, 485] on div at bounding box center [604, 287] width 1209 height 575
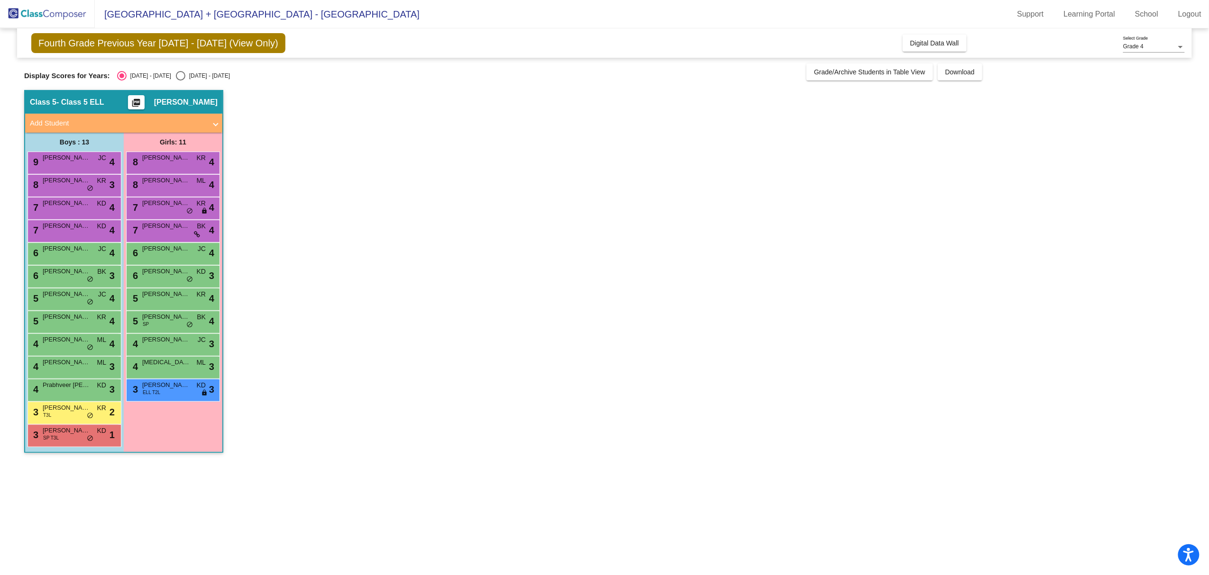
click at [171, 323] on div "5 [PERSON_NAME] SP BK lock do_not_disturb_alt 4" at bounding box center [172, 320] width 91 height 19
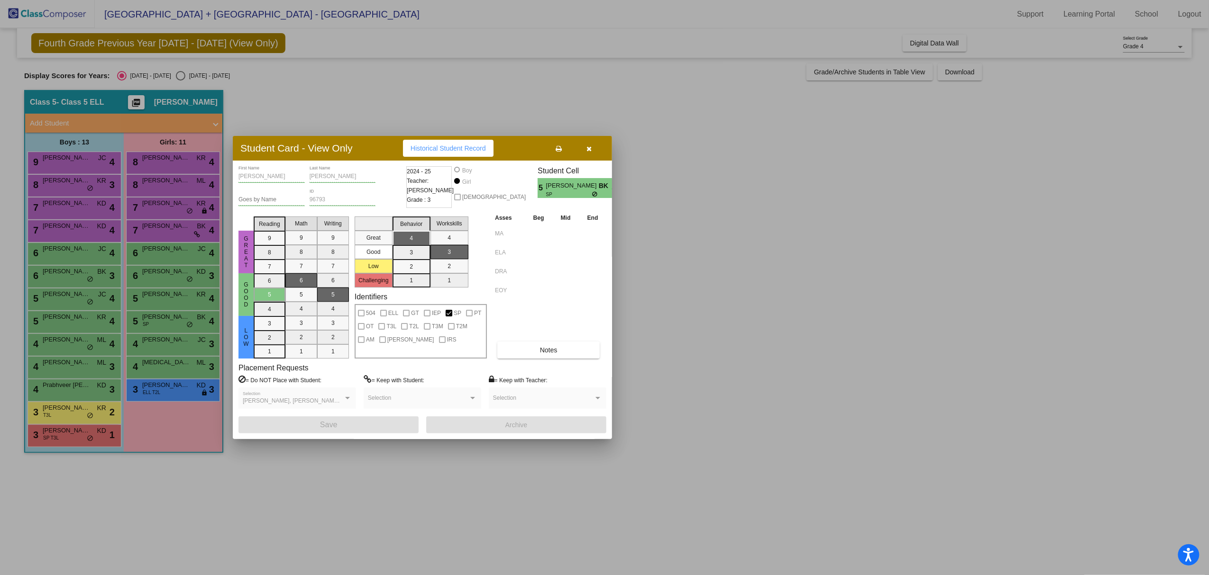
click at [310, 478] on div at bounding box center [604, 287] width 1209 height 575
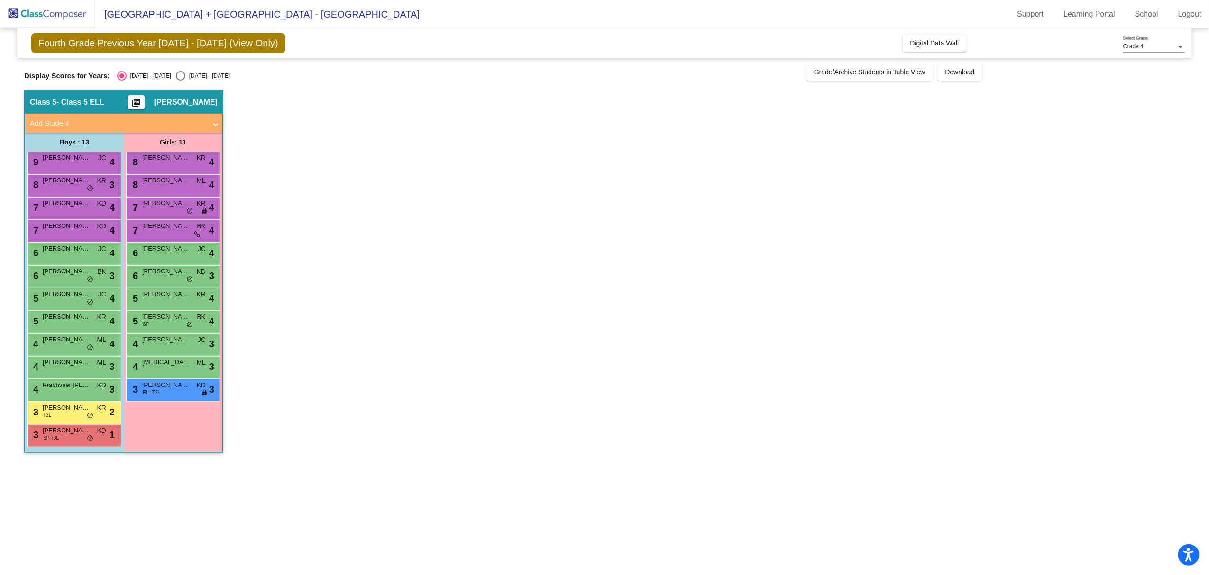
click at [65, 22] on img at bounding box center [47, 14] width 95 height 28
click at [940, 49] on button "Digital Data Wall" at bounding box center [934, 43] width 64 height 17
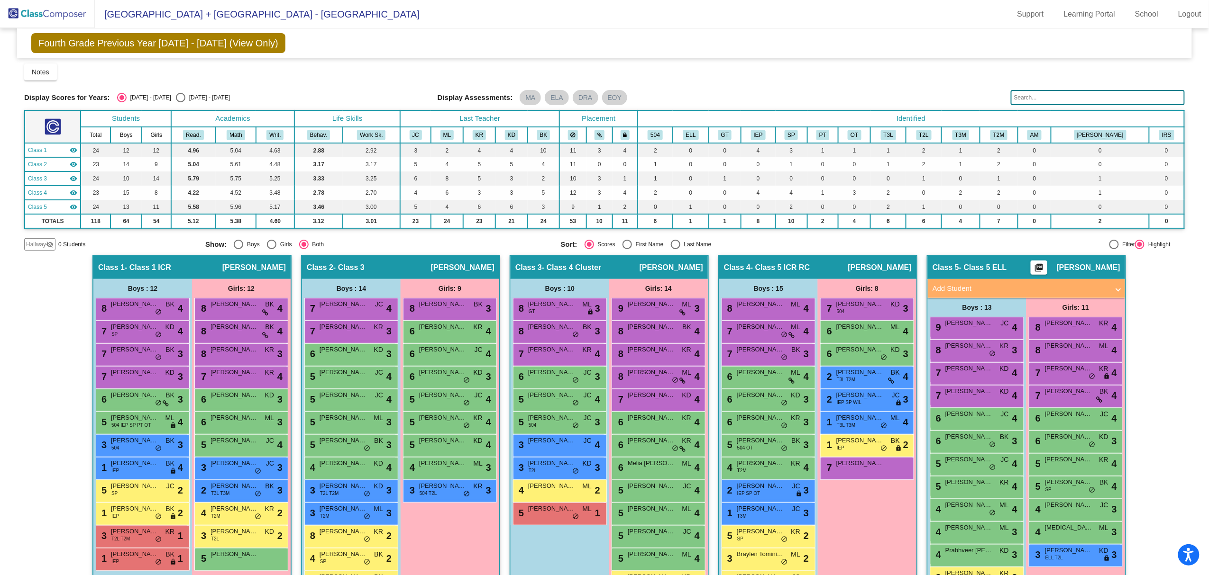
click at [1060, 99] on input "text" at bounding box center [1098, 97] width 174 height 15
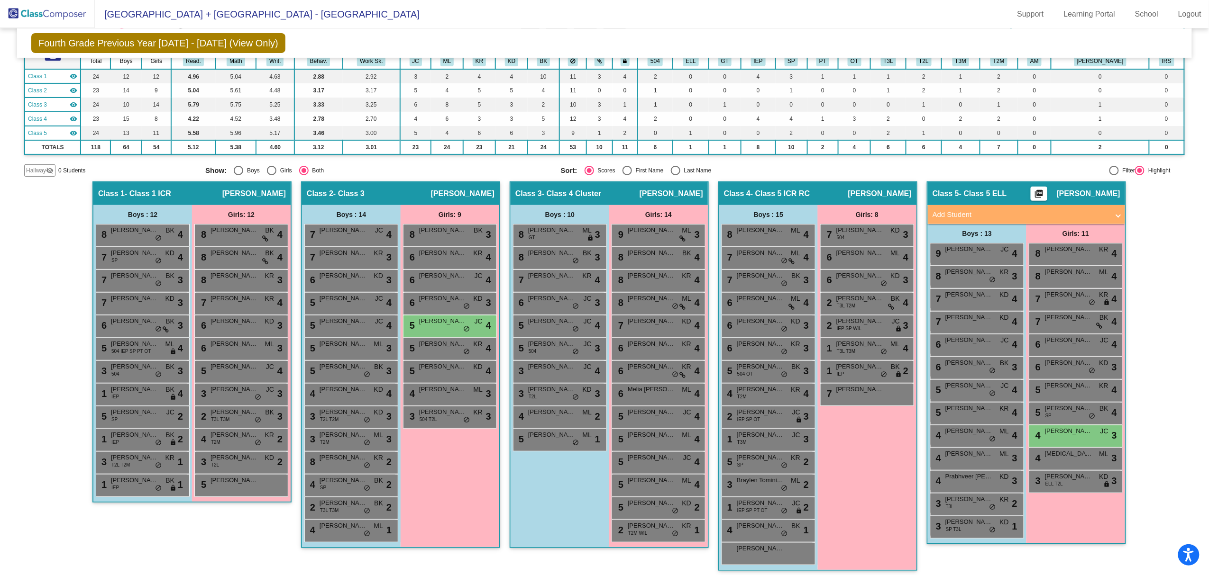
scroll to position [78, 0]
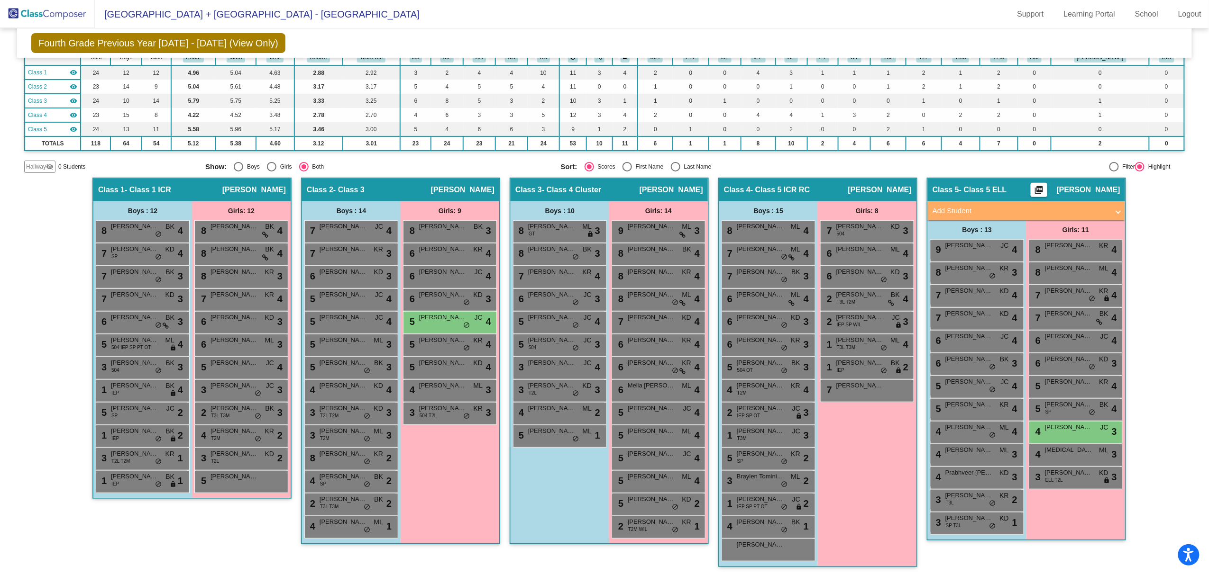
type input "[PERSON_NAME]"
click at [440, 321] on span "[PERSON_NAME] [DATE][PERSON_NAME]" at bounding box center [442, 317] width 47 height 9
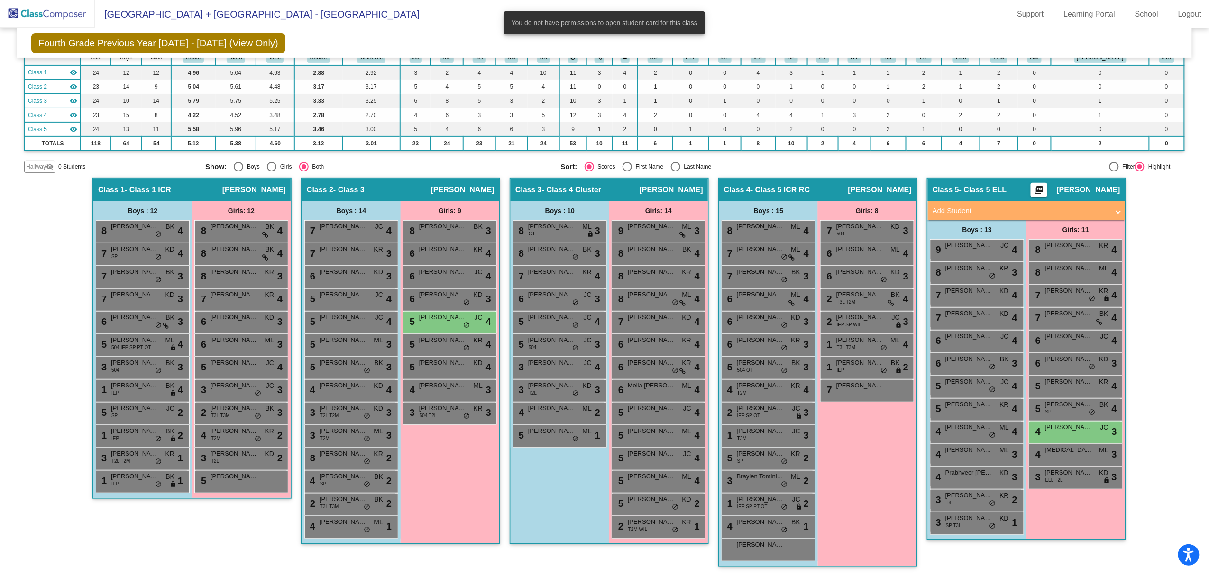
click at [469, 323] on div "5 [PERSON_NAME][DATE] [PERSON_NAME] lock do_not_disturb_alt 4" at bounding box center [449, 321] width 91 height 19
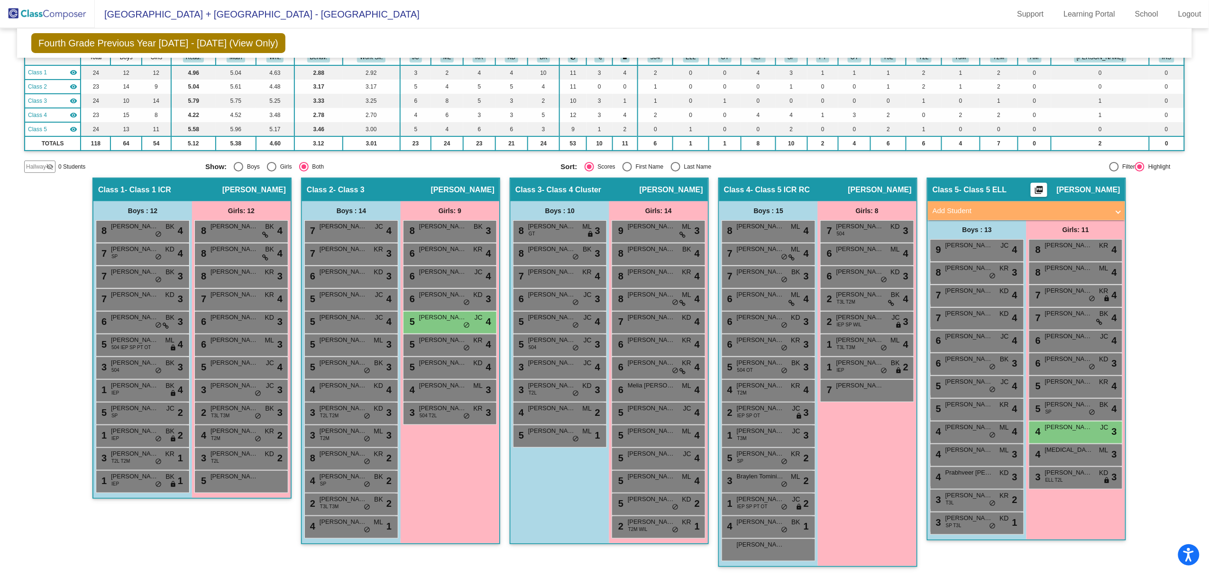
click at [341, 463] on div "8 [PERSON_NAME] KR lock do_not_disturb_alt 2" at bounding box center [350, 457] width 91 height 19
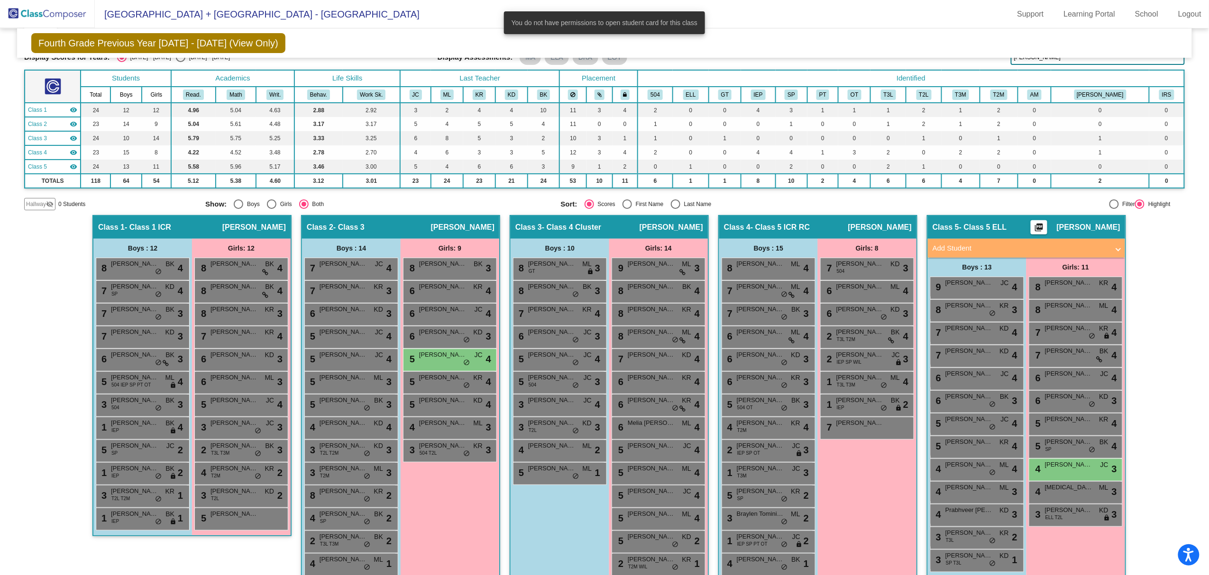
scroll to position [0, 0]
